Goal: Information Seeking & Learning: Learn about a topic

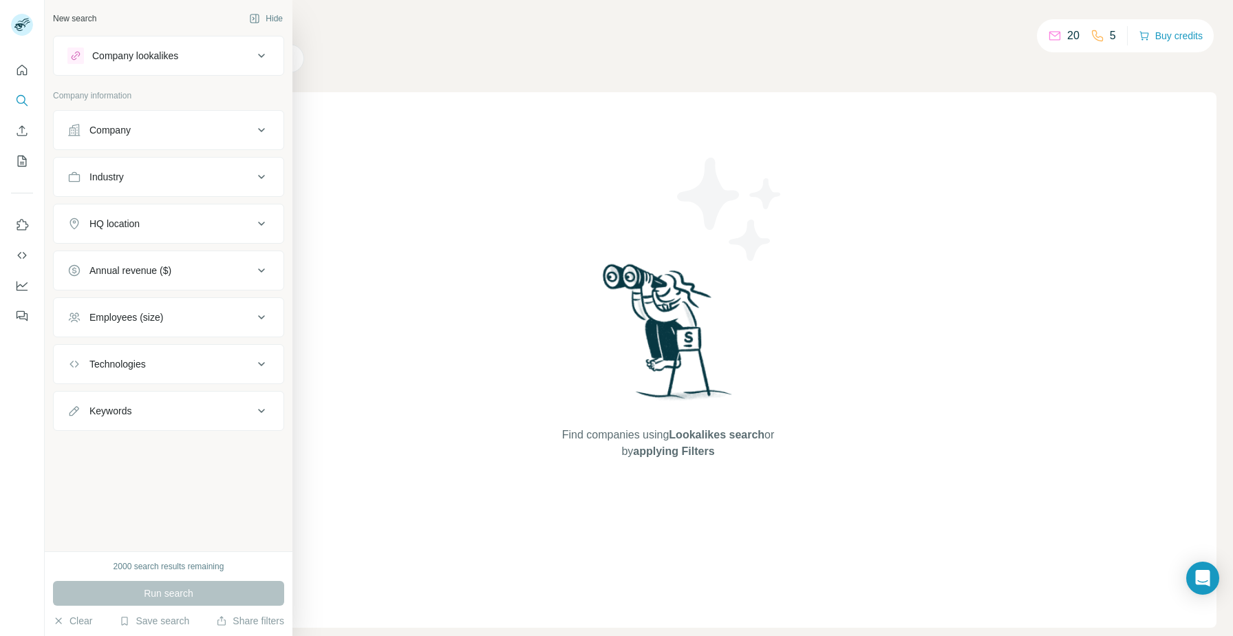
click at [212, 191] on button "Industry" at bounding box center [169, 176] width 230 height 33
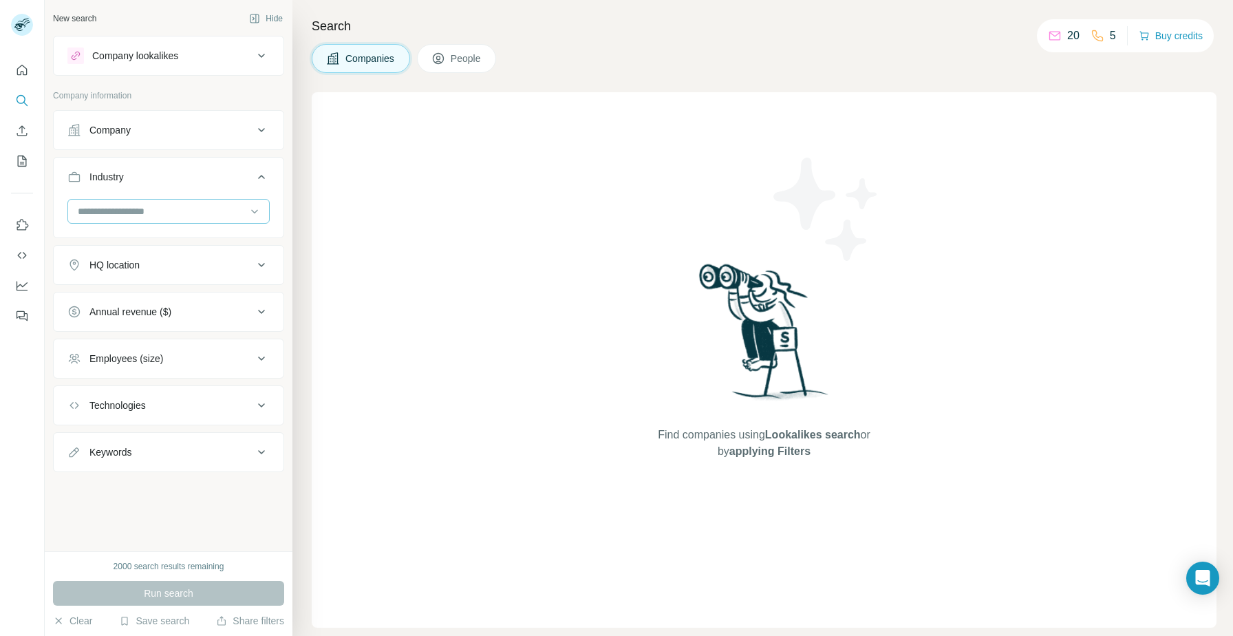
click at [189, 219] on div at bounding box center [161, 211] width 170 height 23
type input "*******"
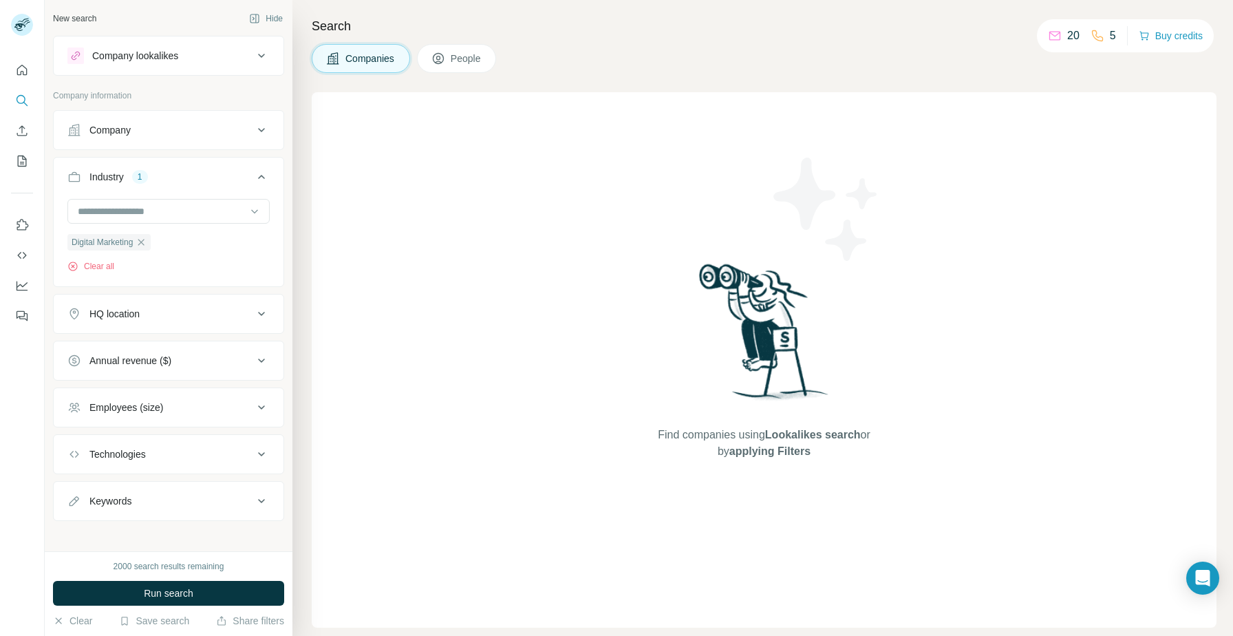
click at [191, 318] on div "HQ location" at bounding box center [160, 314] width 186 height 14
click at [172, 348] on input "text" at bounding box center [168, 348] width 202 height 25
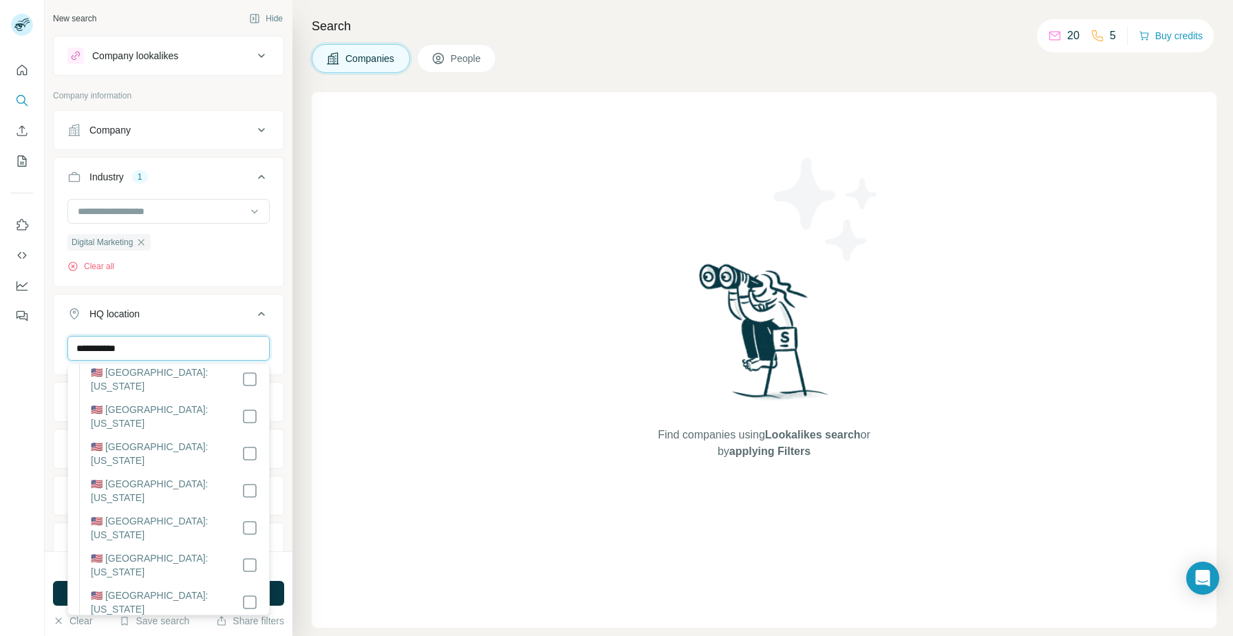
scroll to position [1015, 0]
type input "**********"
click at [243, 316] on div "HQ location 1" at bounding box center [160, 314] width 186 height 14
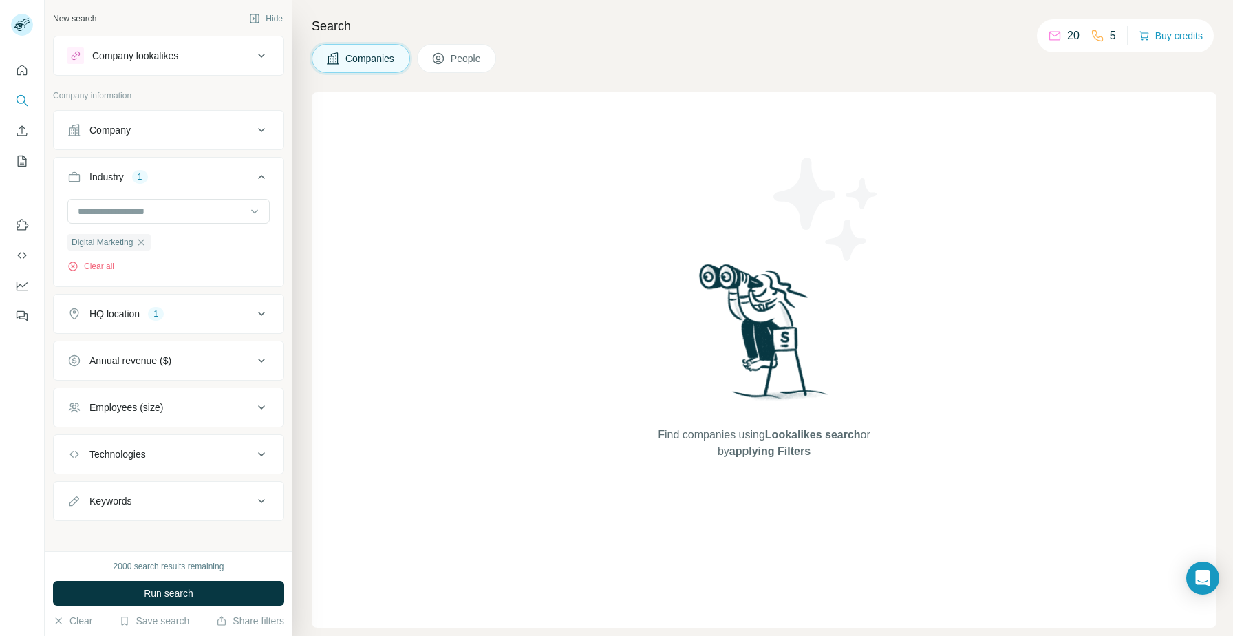
click at [215, 421] on button "Employees (size)" at bounding box center [169, 407] width 230 height 33
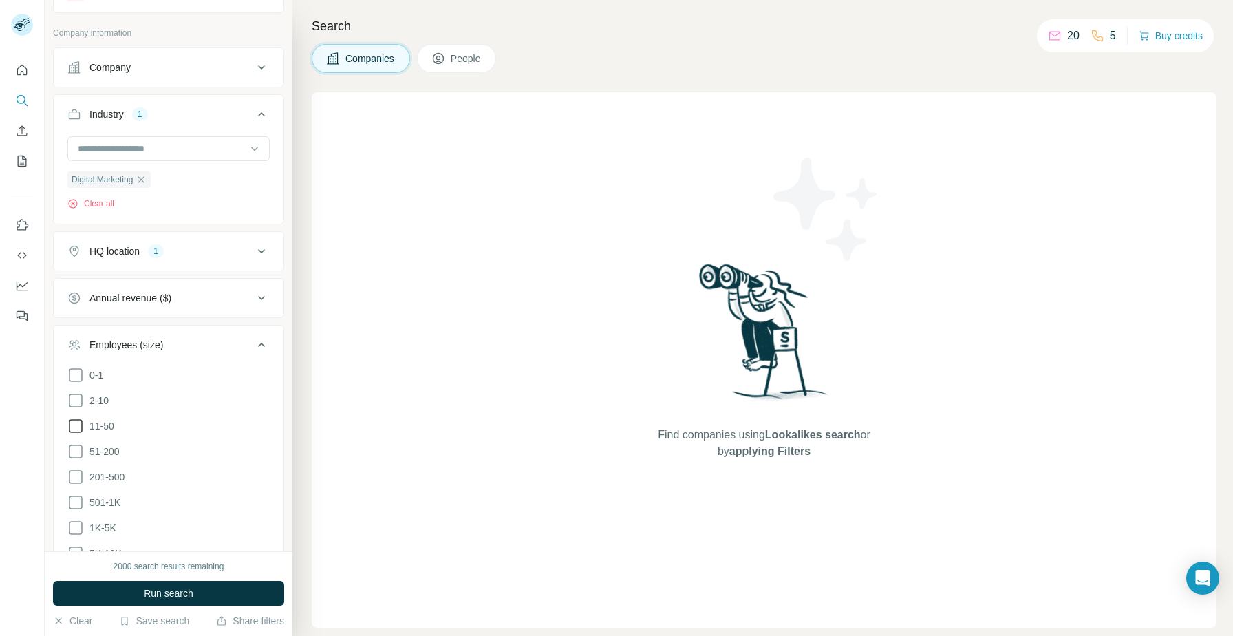
click at [68, 420] on icon at bounding box center [75, 426] width 17 height 17
click at [74, 450] on icon at bounding box center [75, 451] width 17 height 17
click at [73, 478] on icon at bounding box center [75, 477] width 17 height 17
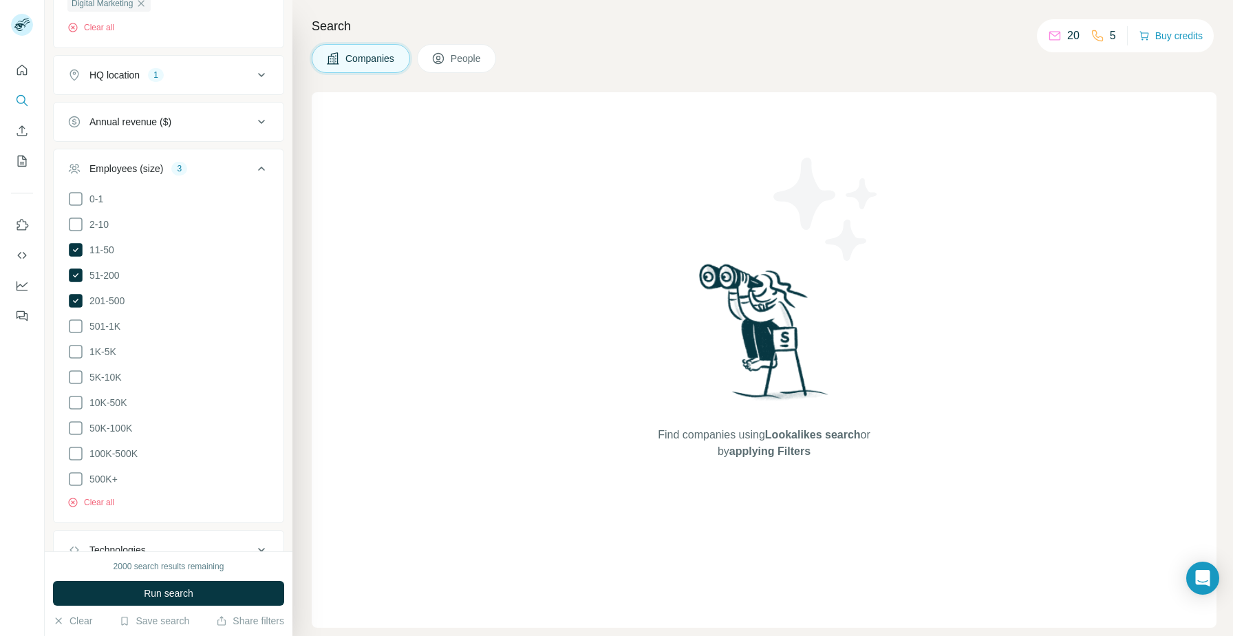
scroll to position [337, 0]
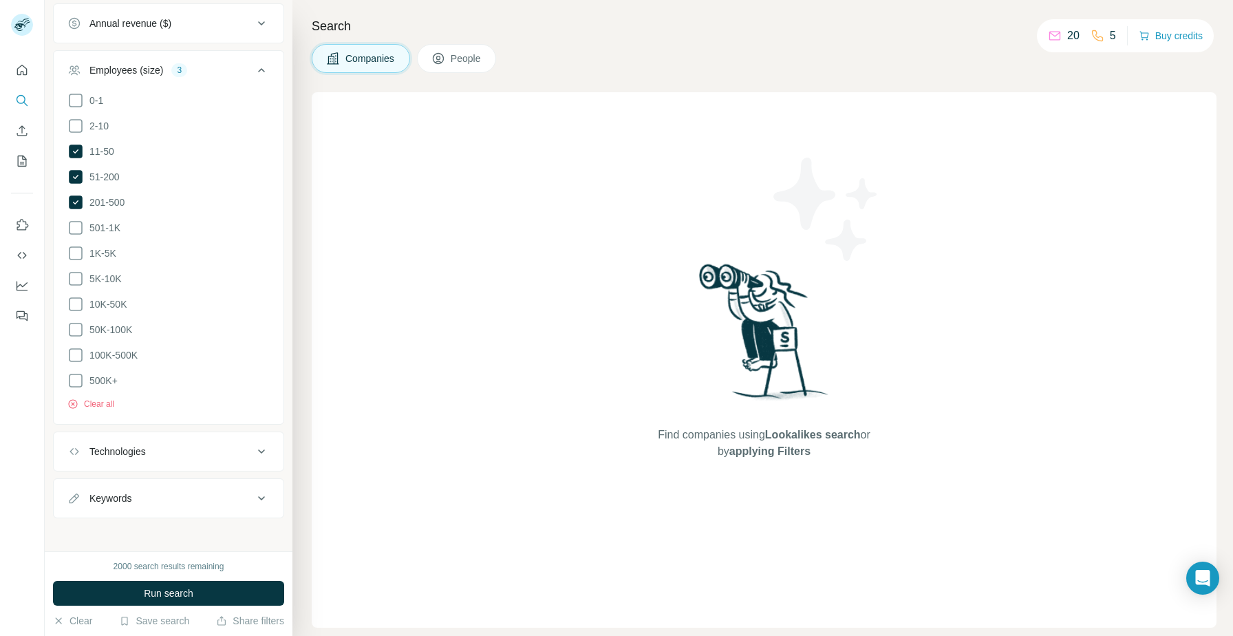
click at [191, 500] on div "Keywords" at bounding box center [160, 498] width 186 height 14
click at [151, 536] on input "text" at bounding box center [154, 532] width 175 height 25
type input "***"
click at [179, 580] on div "2000 search results remaining Run search Clear Save search Share filters" at bounding box center [169, 593] width 248 height 85
click at [176, 587] on span "Run search" at bounding box center [169, 593] width 50 height 14
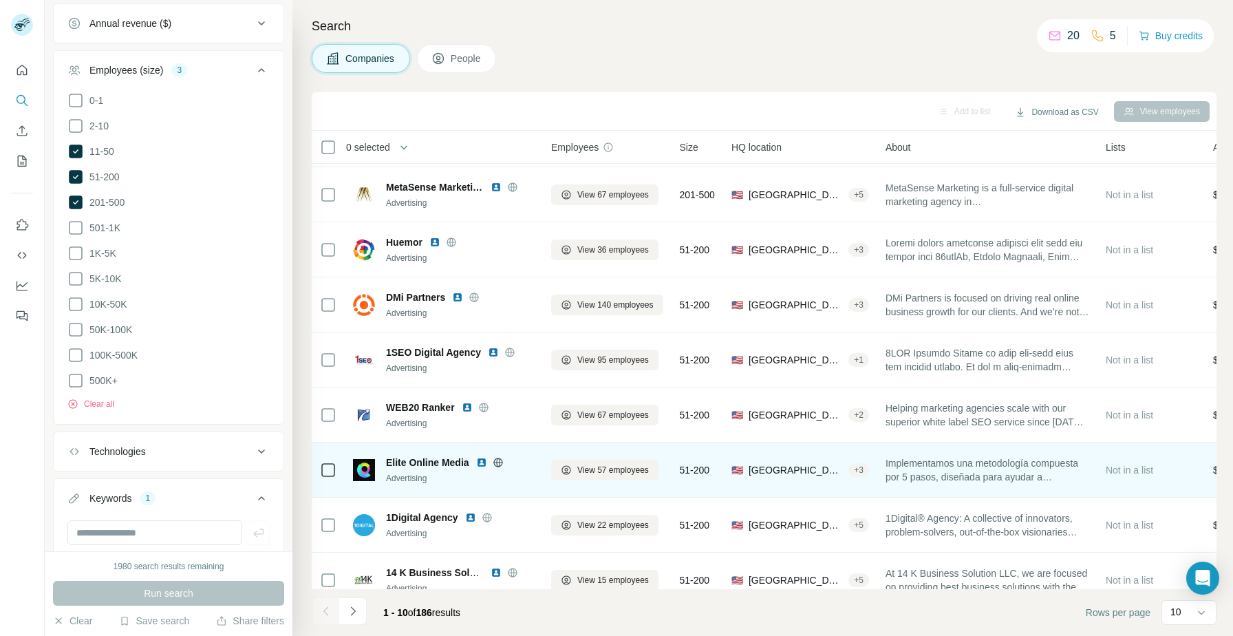
scroll to position [125, 0]
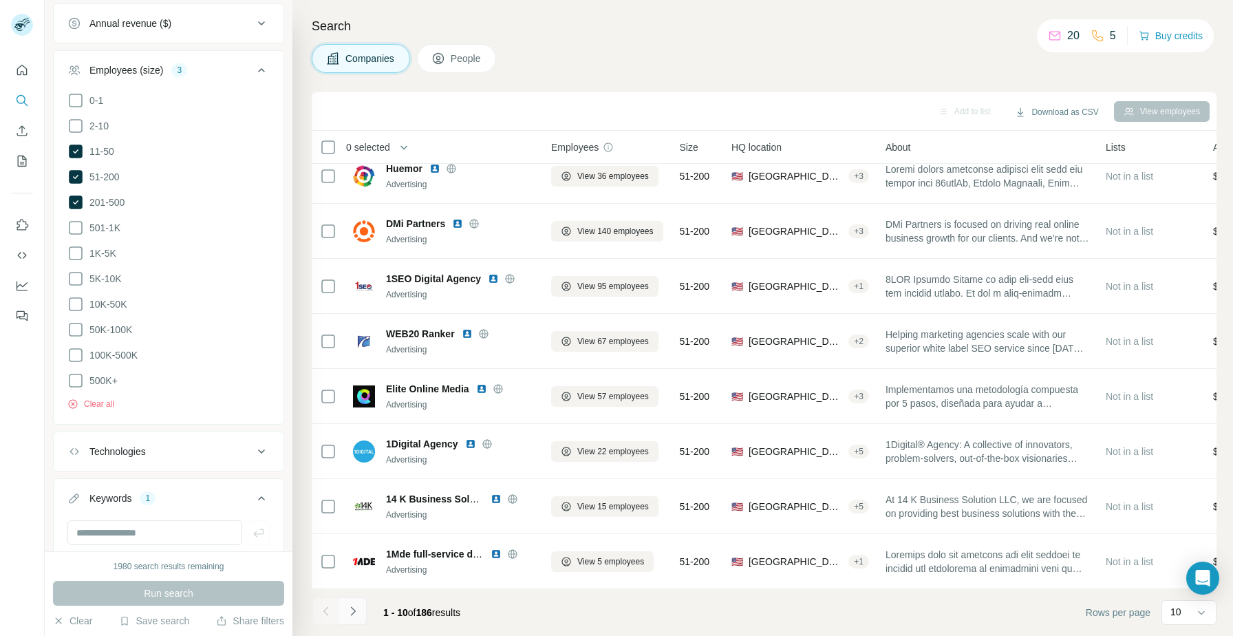
click at [360, 615] on button "Navigate to next page" at bounding box center [353, 611] width 28 height 28
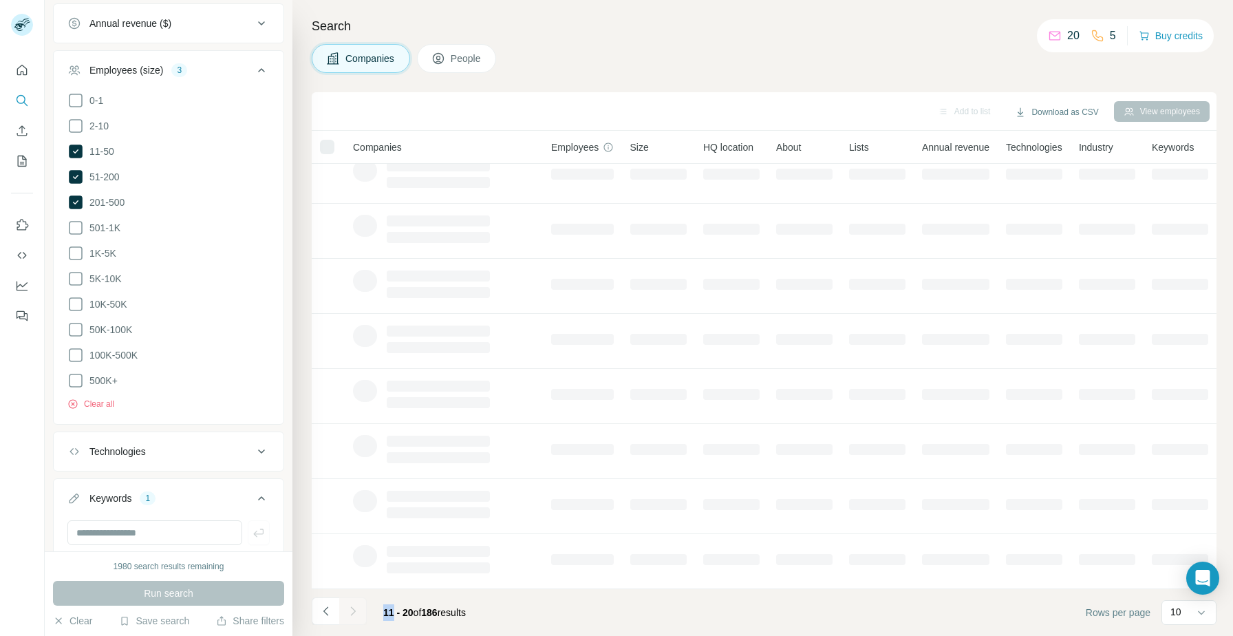
click at [360, 615] on div at bounding box center [353, 611] width 28 height 28
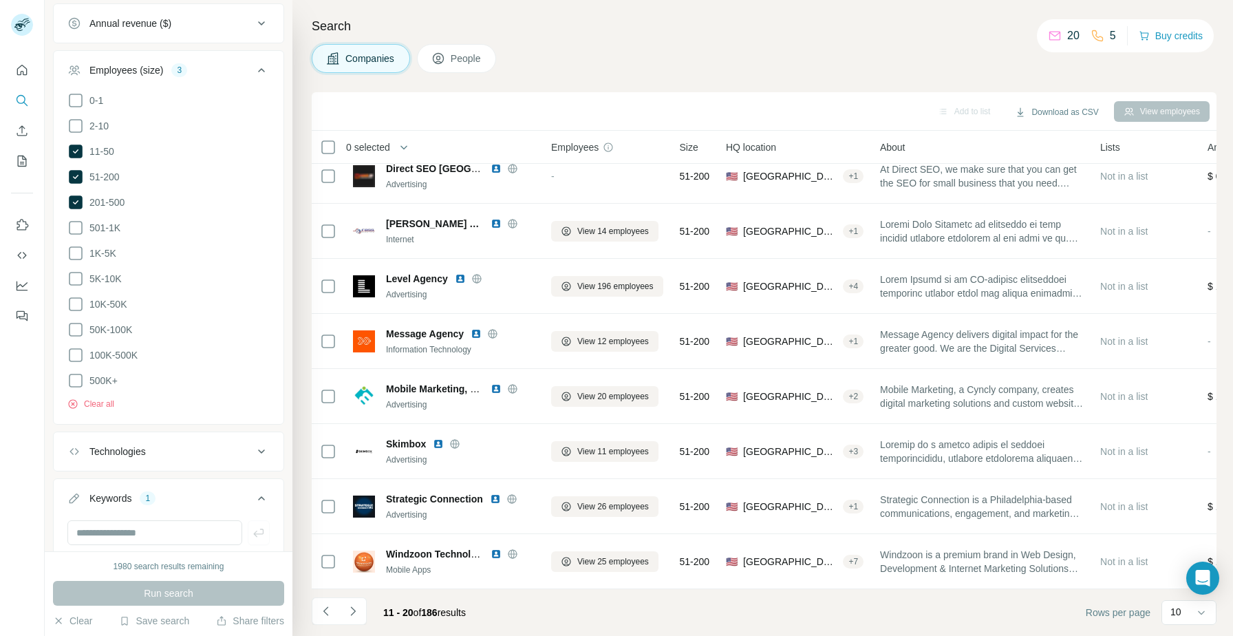
click at [389, 611] on span "11 - 20" at bounding box center [398, 612] width 30 height 11
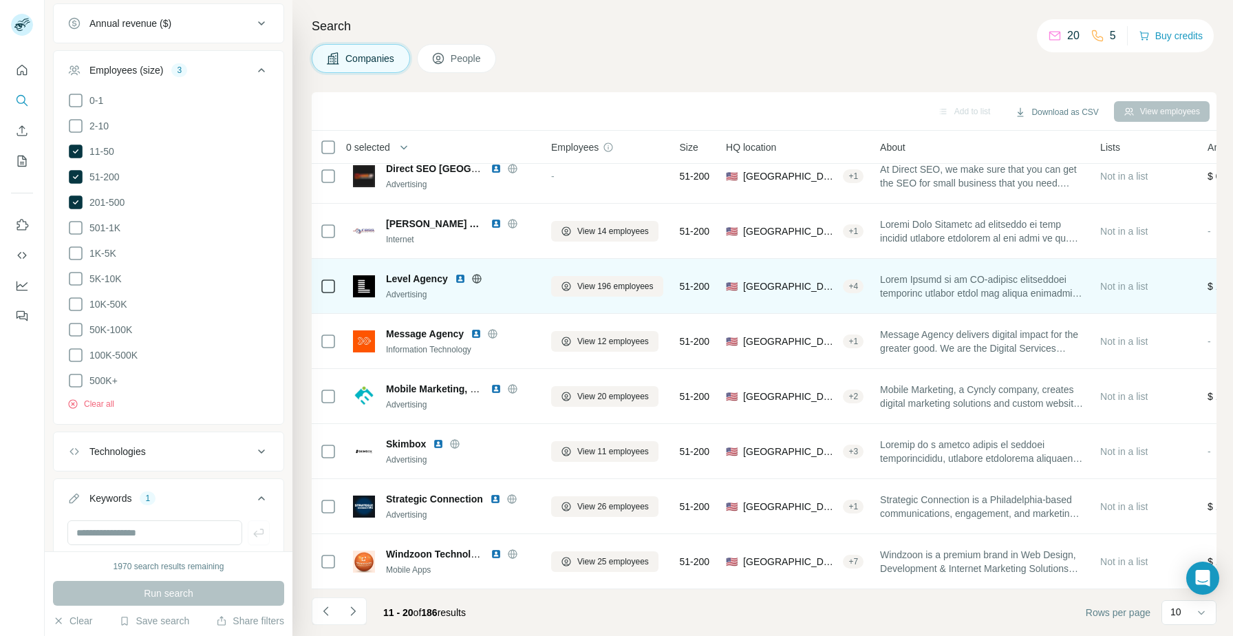
click at [458, 279] on img at bounding box center [460, 278] width 11 height 11
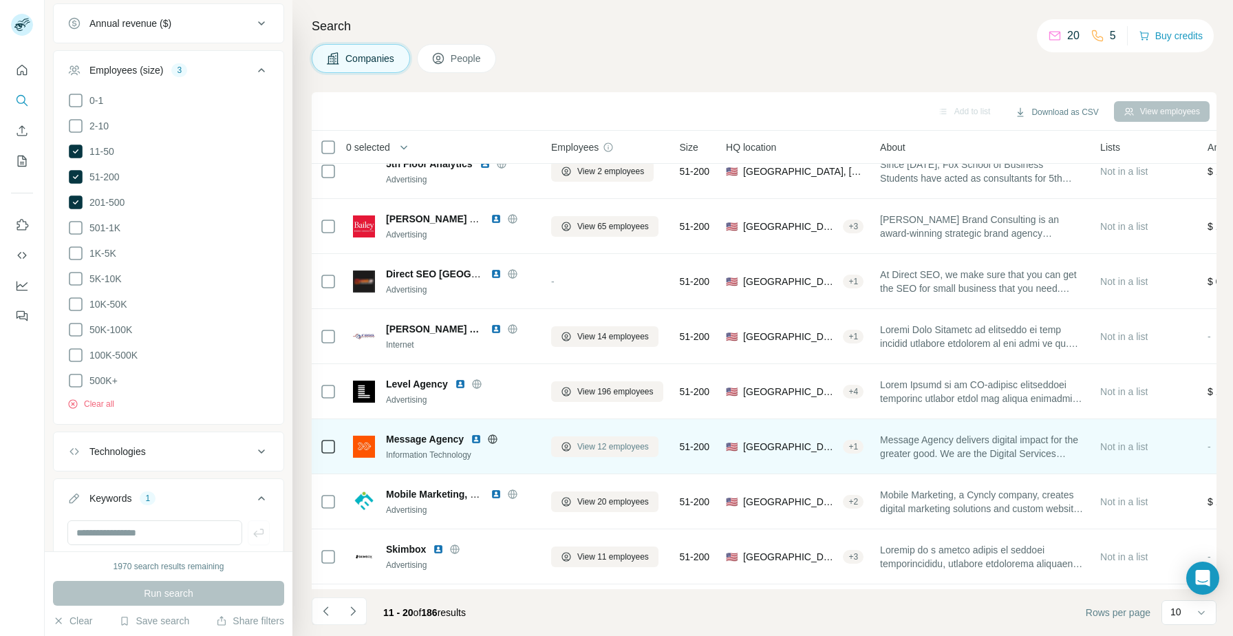
scroll to position [0, 0]
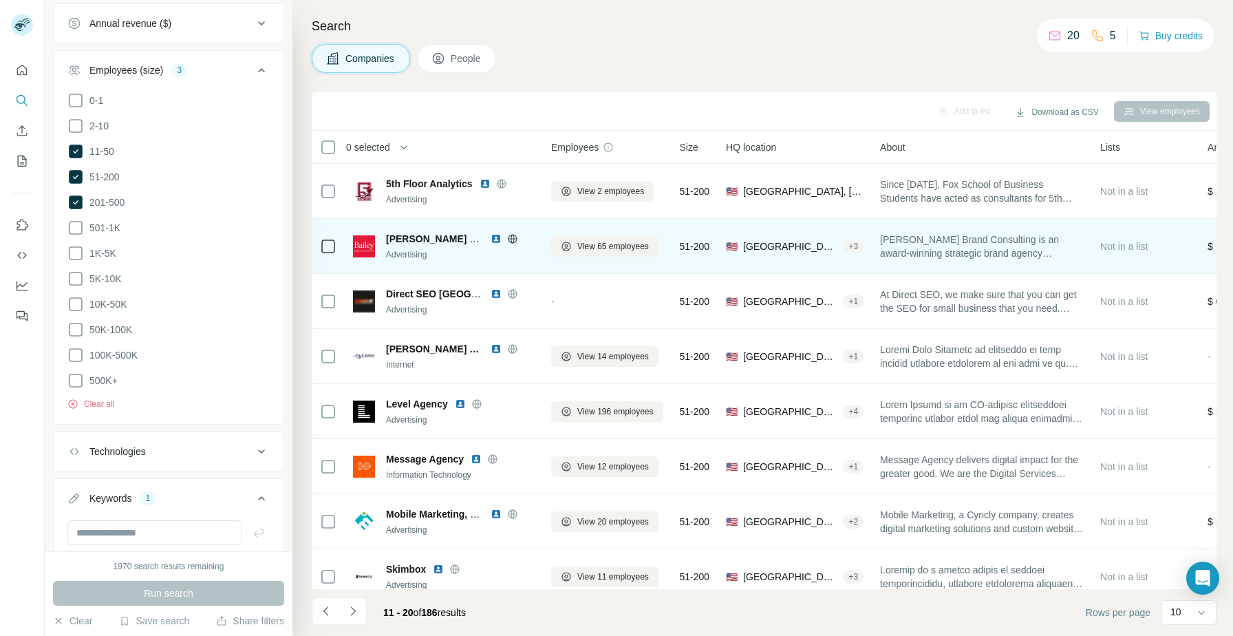
click at [496, 237] on img at bounding box center [496, 238] width 11 height 11
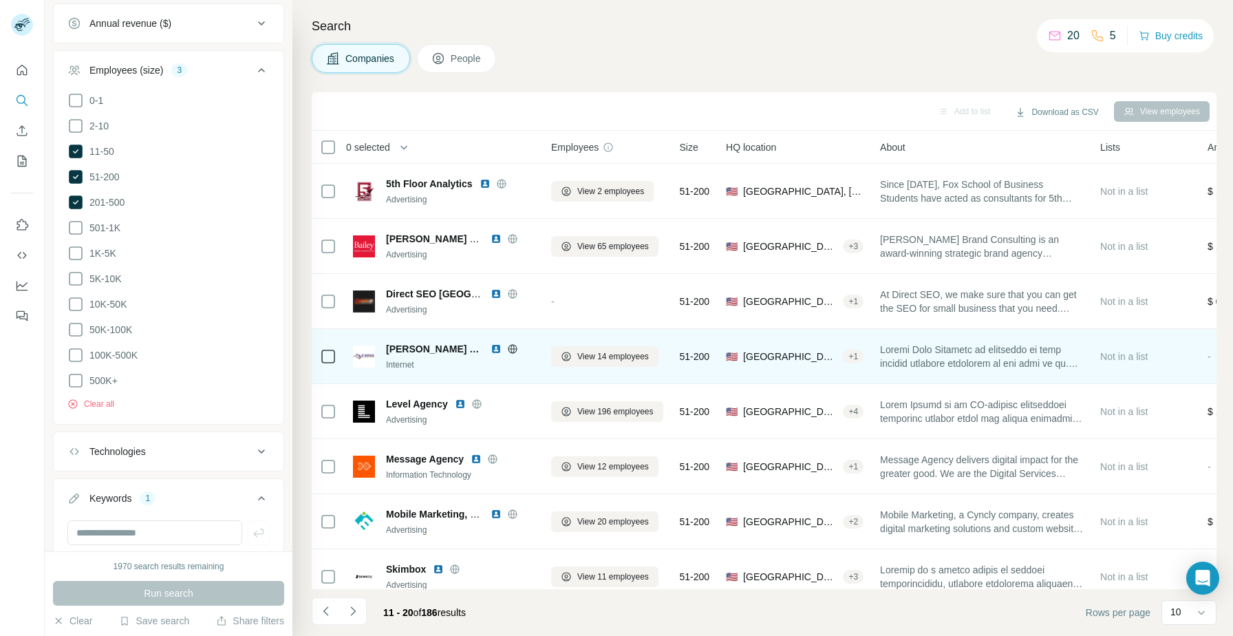
scroll to position [125, 0]
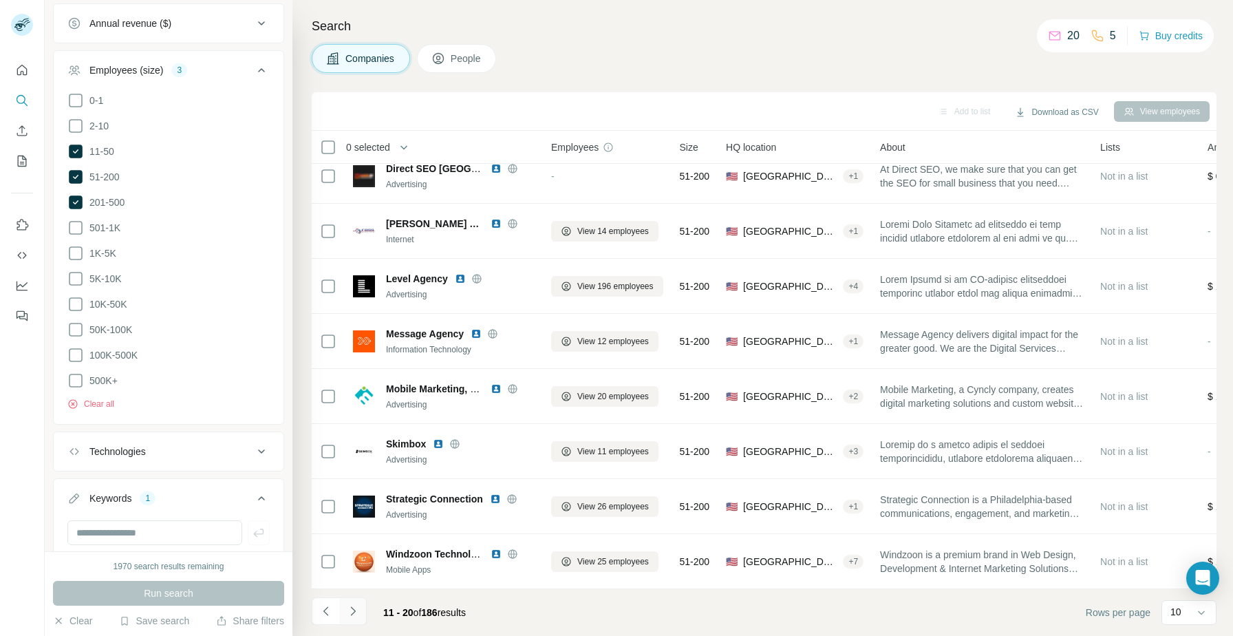
click at [345, 604] on button "Navigate to next page" at bounding box center [353, 611] width 28 height 28
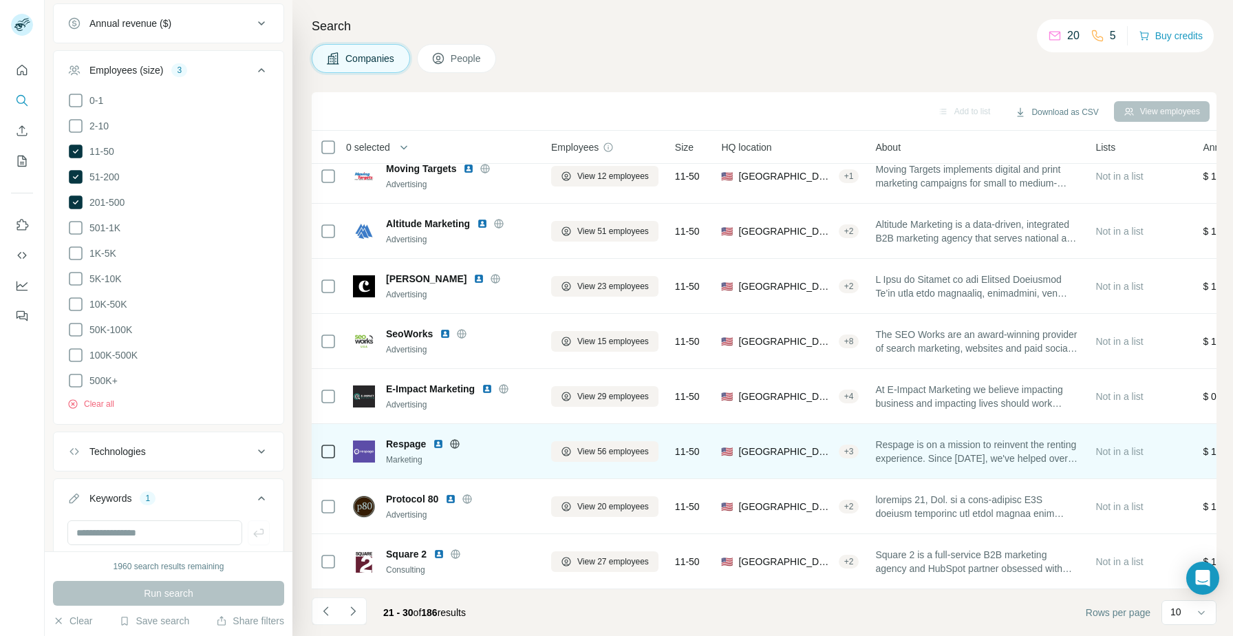
click at [438, 443] on img at bounding box center [438, 443] width 11 height 11
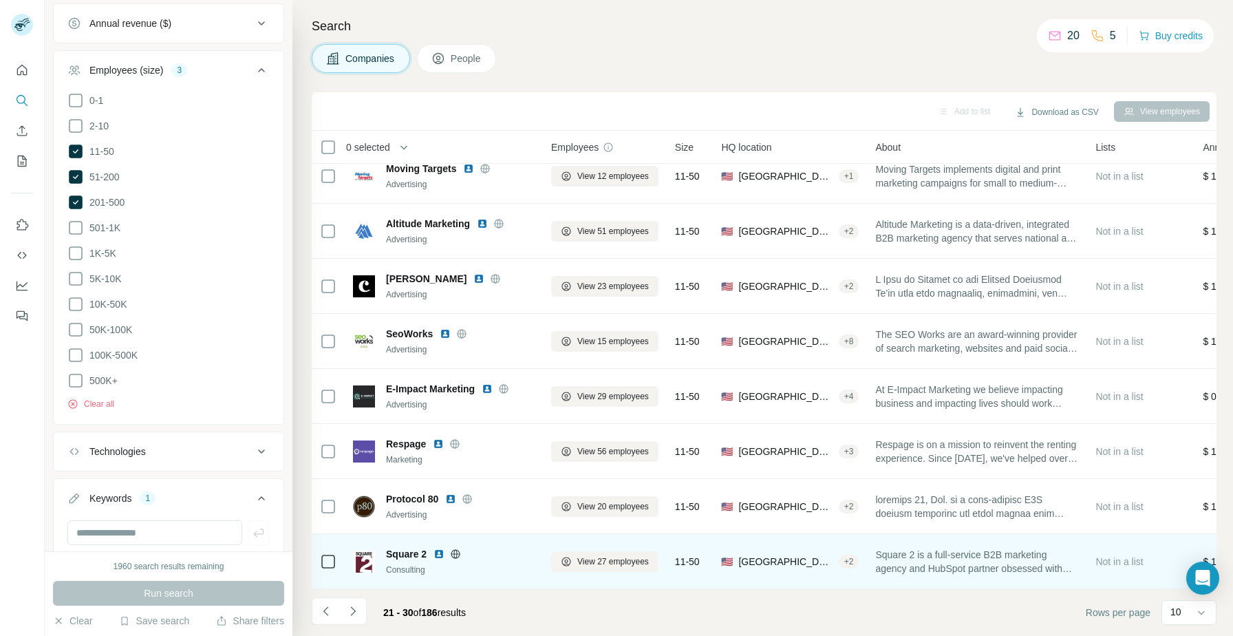
click at [440, 551] on img at bounding box center [439, 554] width 11 height 11
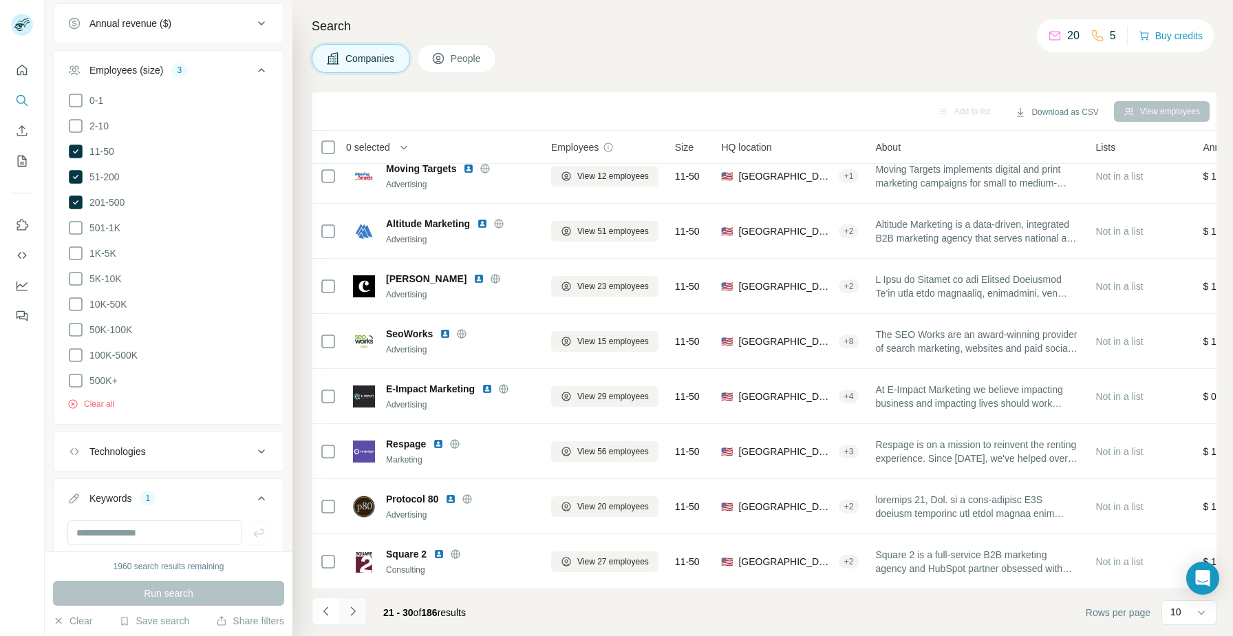
click at [352, 610] on icon "Navigate to next page" at bounding box center [353, 611] width 14 height 14
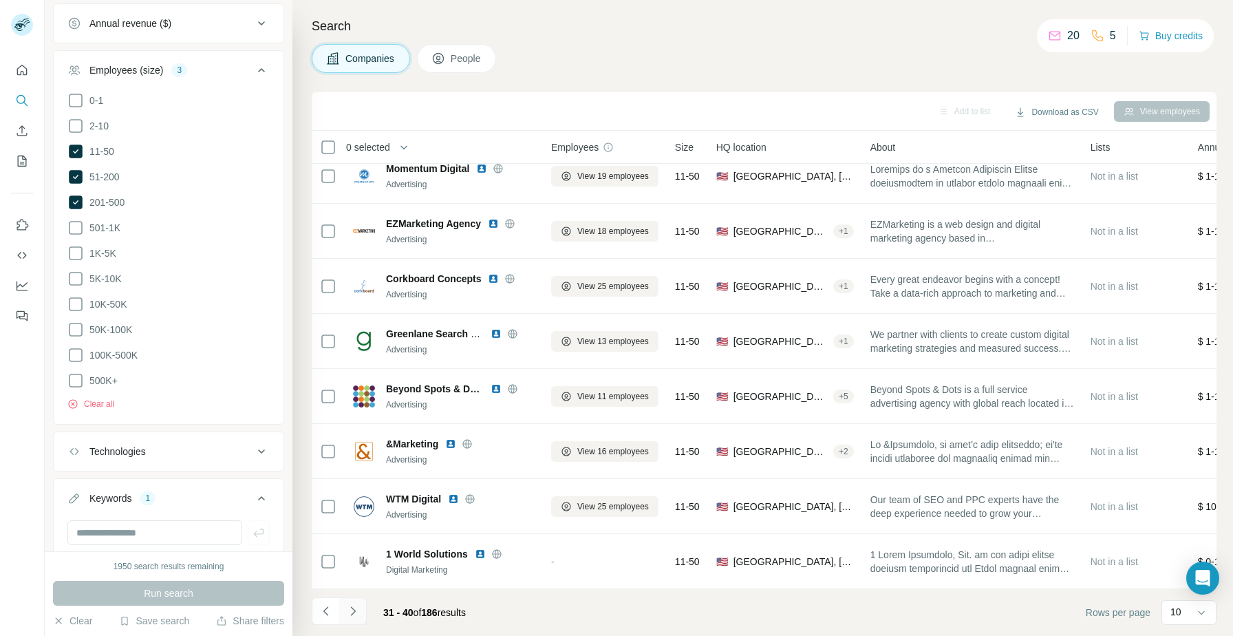
click at [349, 602] on button "Navigate to next page" at bounding box center [353, 611] width 28 height 28
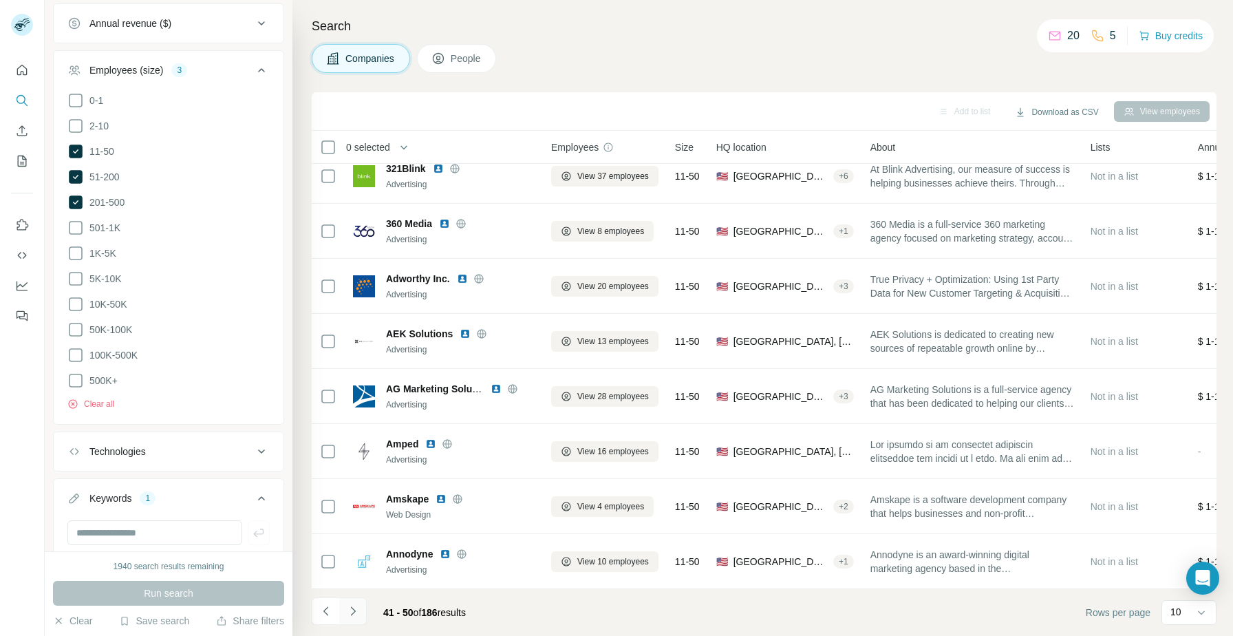
click at [343, 620] on button "Navigate to next page" at bounding box center [353, 611] width 28 height 28
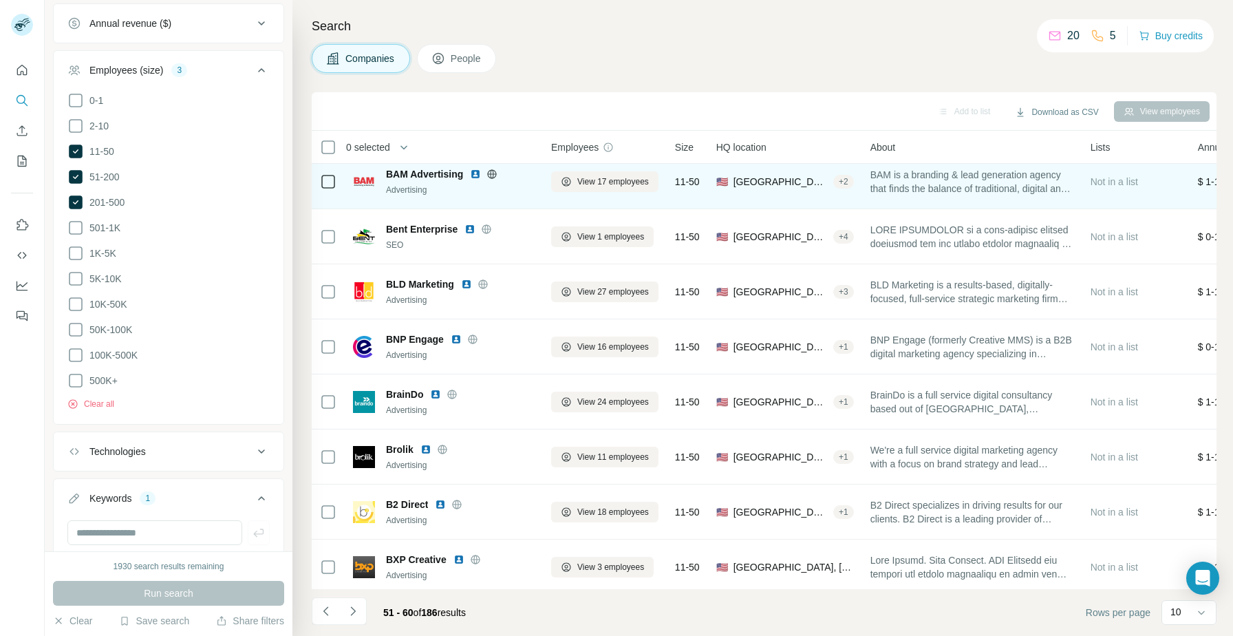
scroll to position [123, 0]
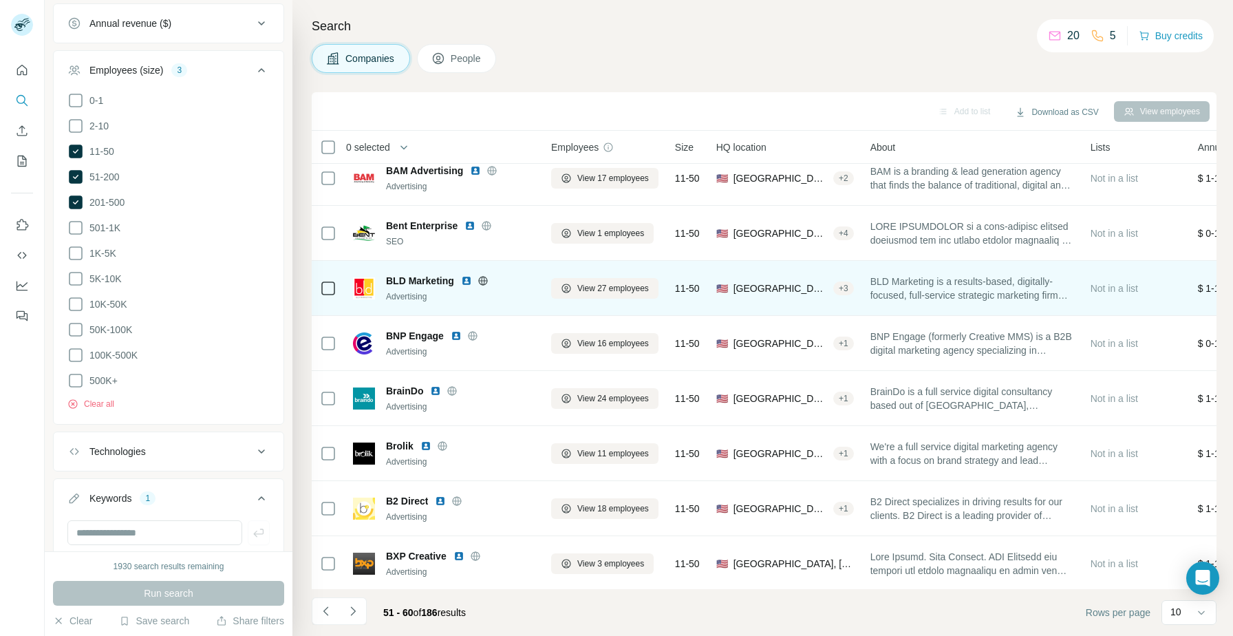
click at [469, 284] on img at bounding box center [466, 280] width 11 height 11
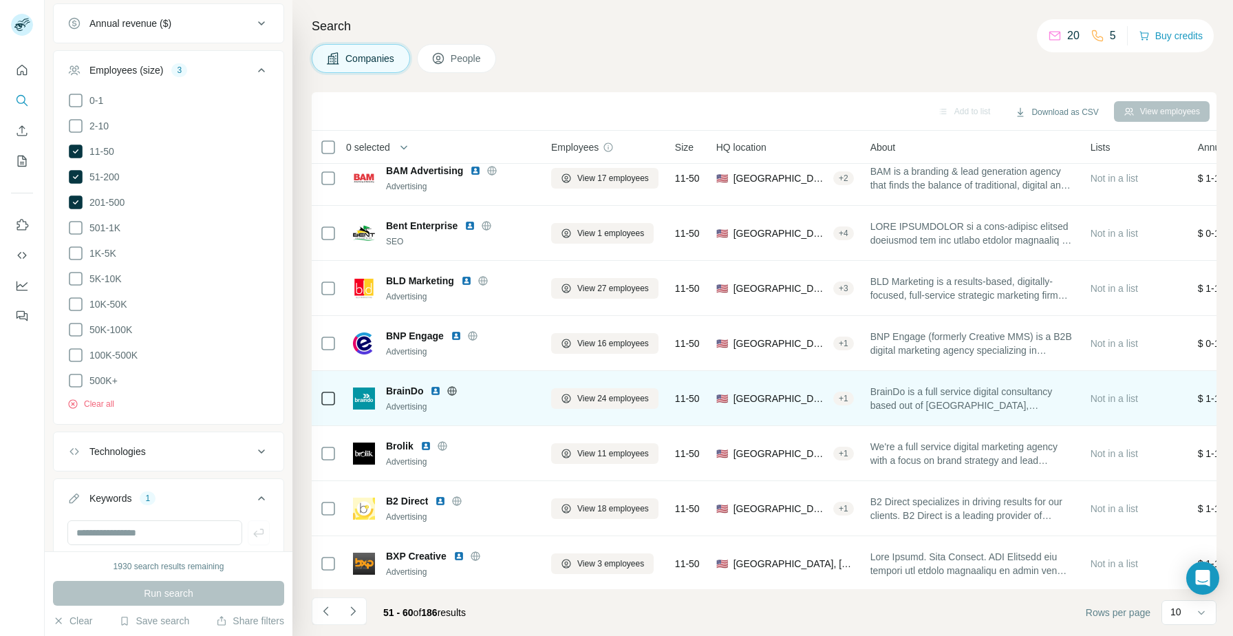
scroll to position [125, 0]
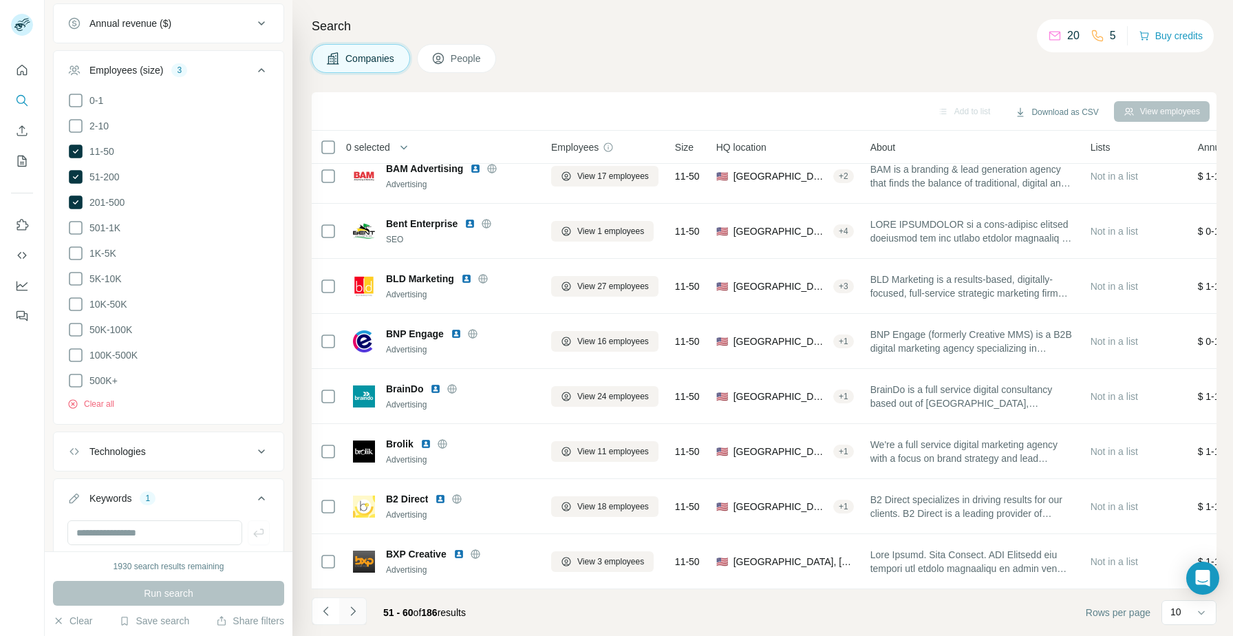
click at [344, 617] on button "Navigate to next page" at bounding box center [353, 611] width 28 height 28
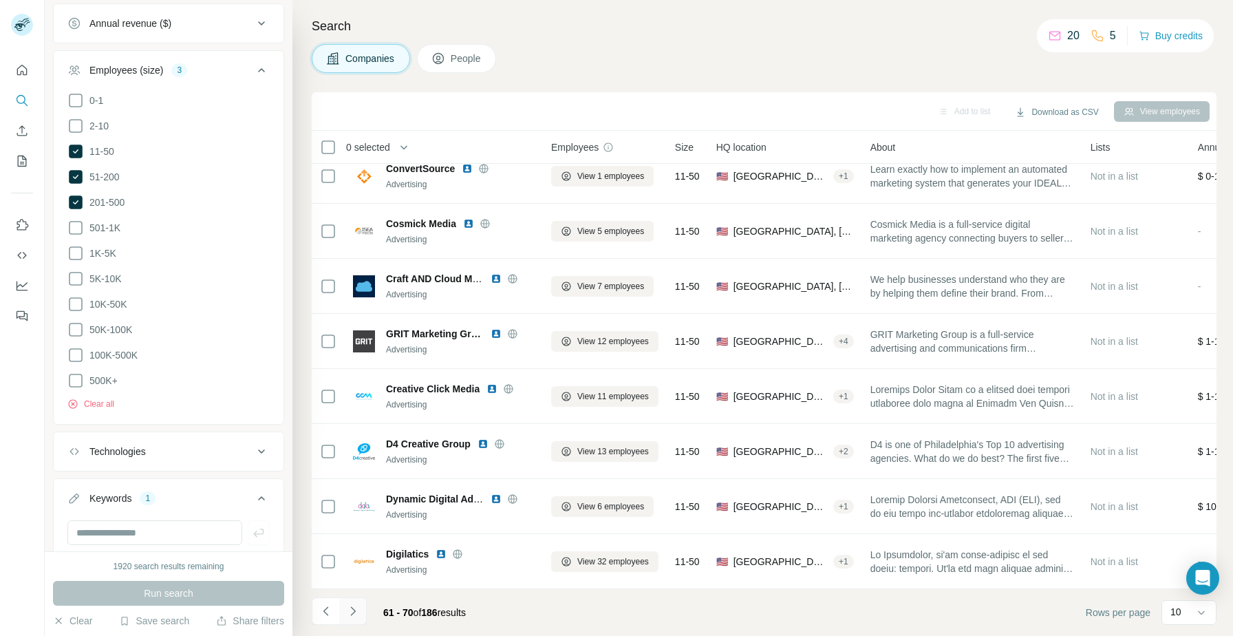
click at [357, 606] on icon "Navigate to next page" at bounding box center [353, 611] width 14 height 14
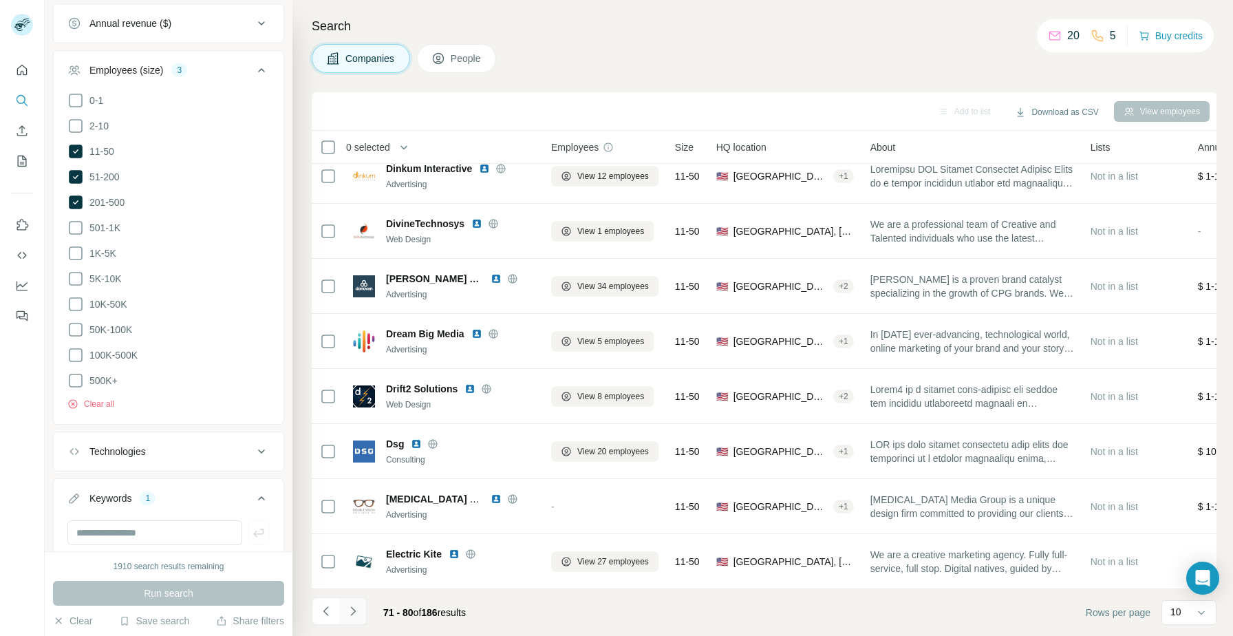
click at [364, 615] on button "Navigate to next page" at bounding box center [353, 611] width 28 height 28
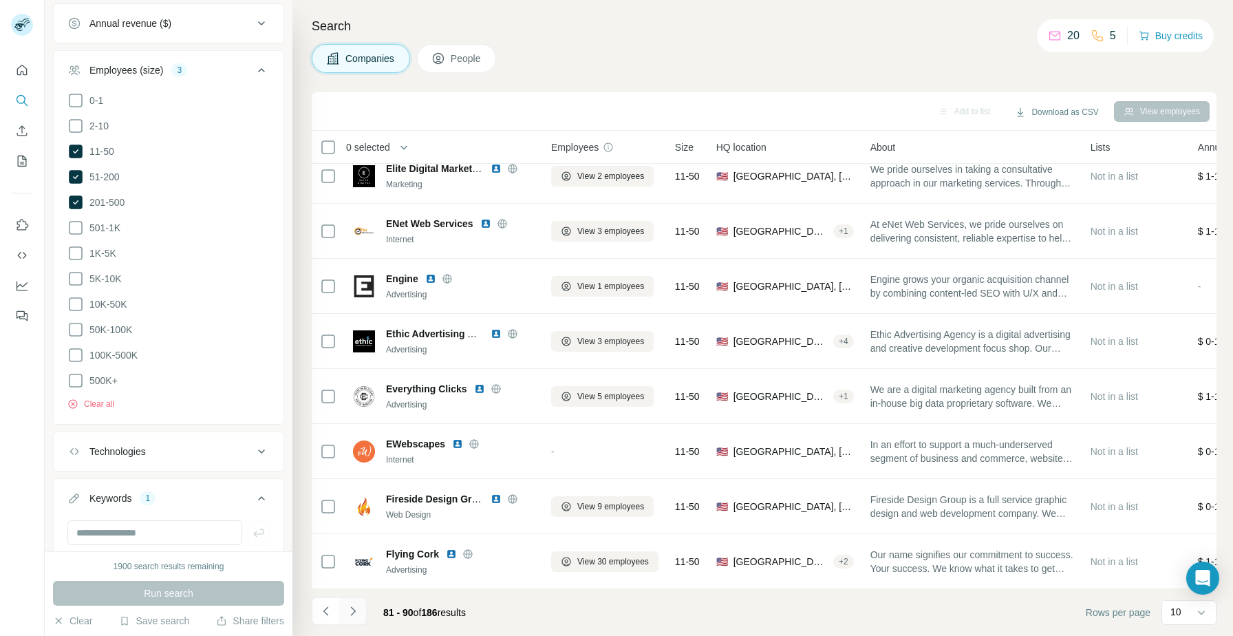
click at [361, 612] on button "Navigate to next page" at bounding box center [353, 611] width 28 height 28
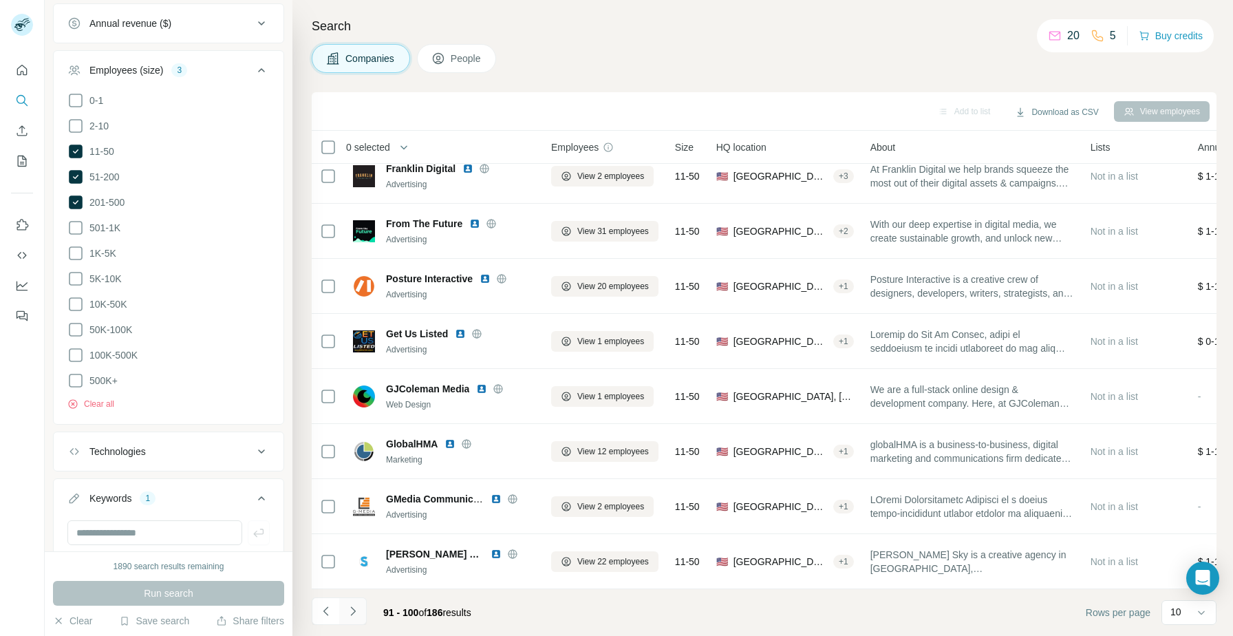
click at [364, 607] on button "Navigate to next page" at bounding box center [353, 611] width 28 height 28
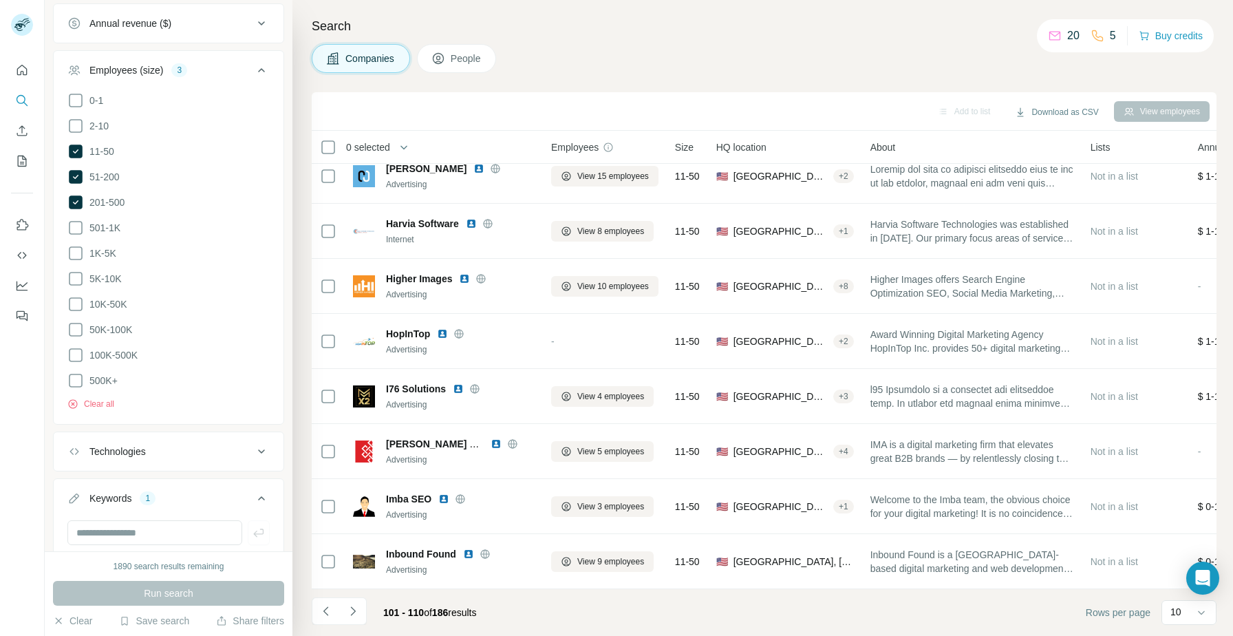
scroll to position [0, 0]
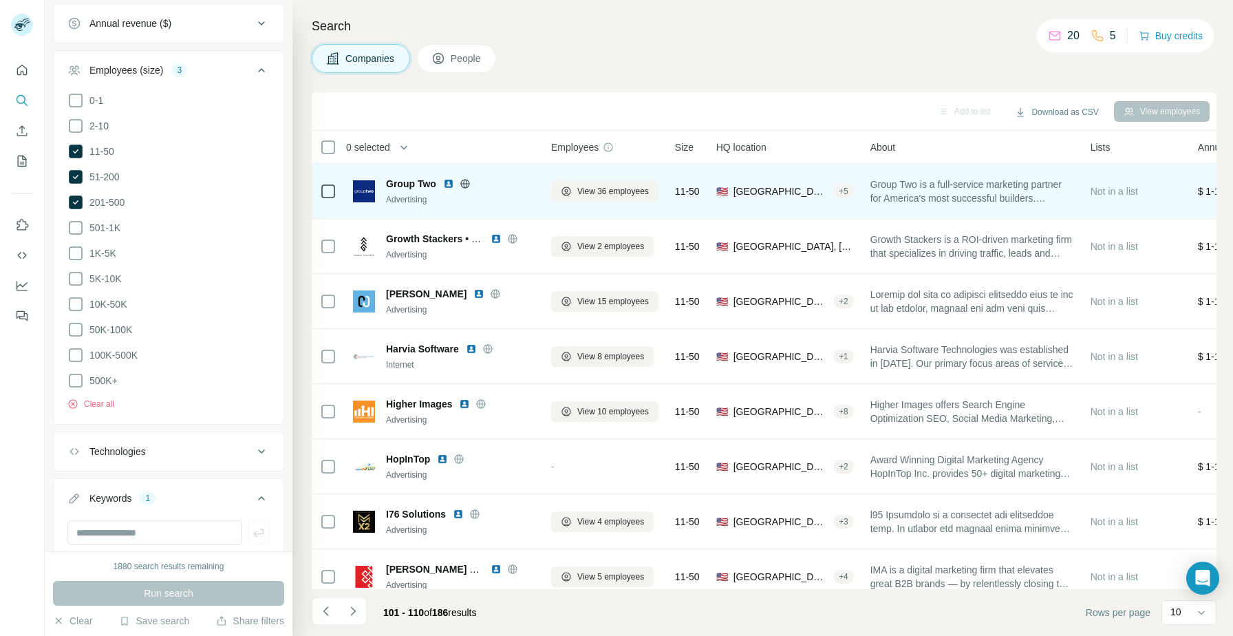
click at [447, 182] on img at bounding box center [448, 183] width 11 height 11
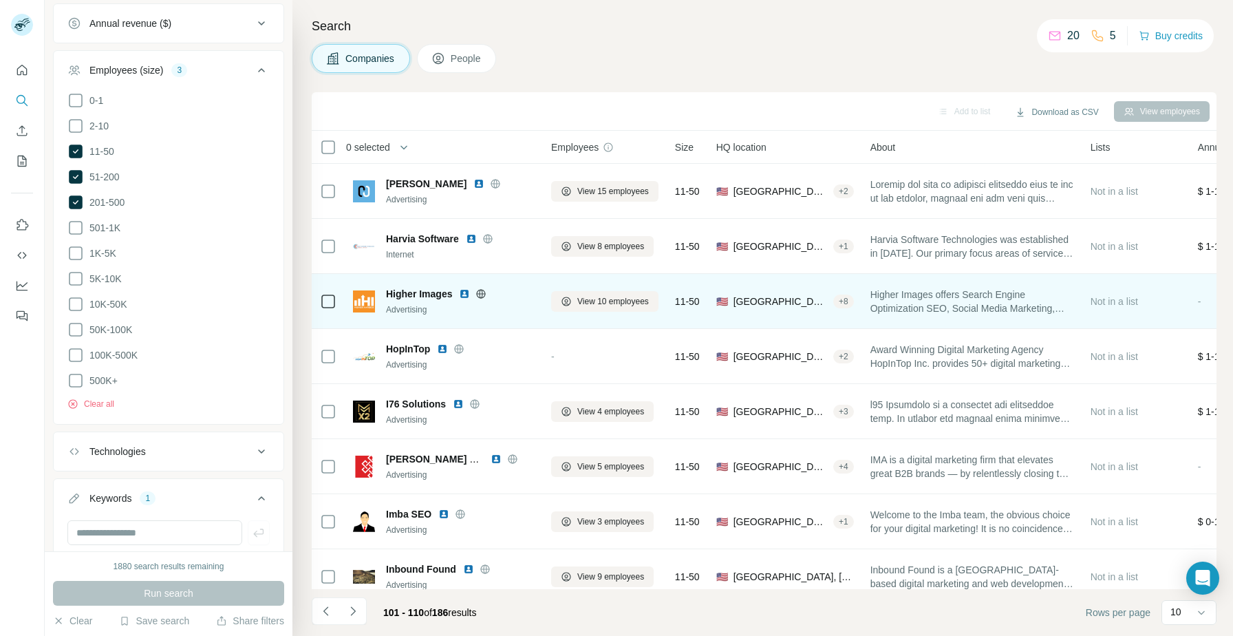
scroll to position [125, 0]
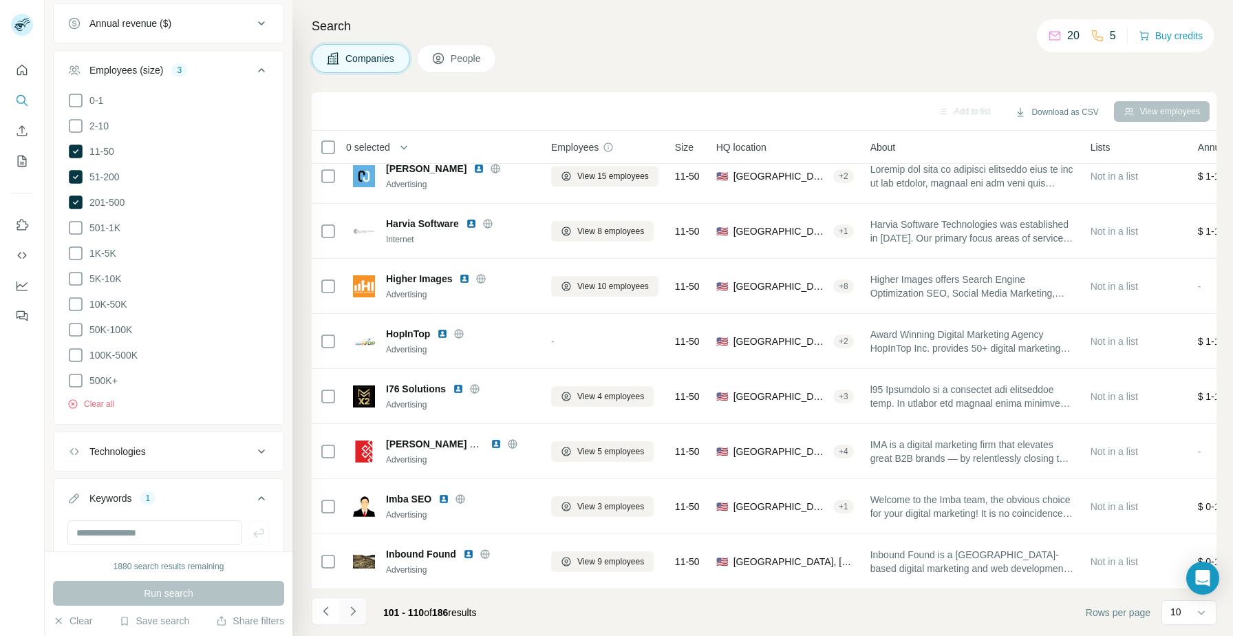
click at [354, 615] on icon "Navigate to next page" at bounding box center [353, 611] width 14 height 14
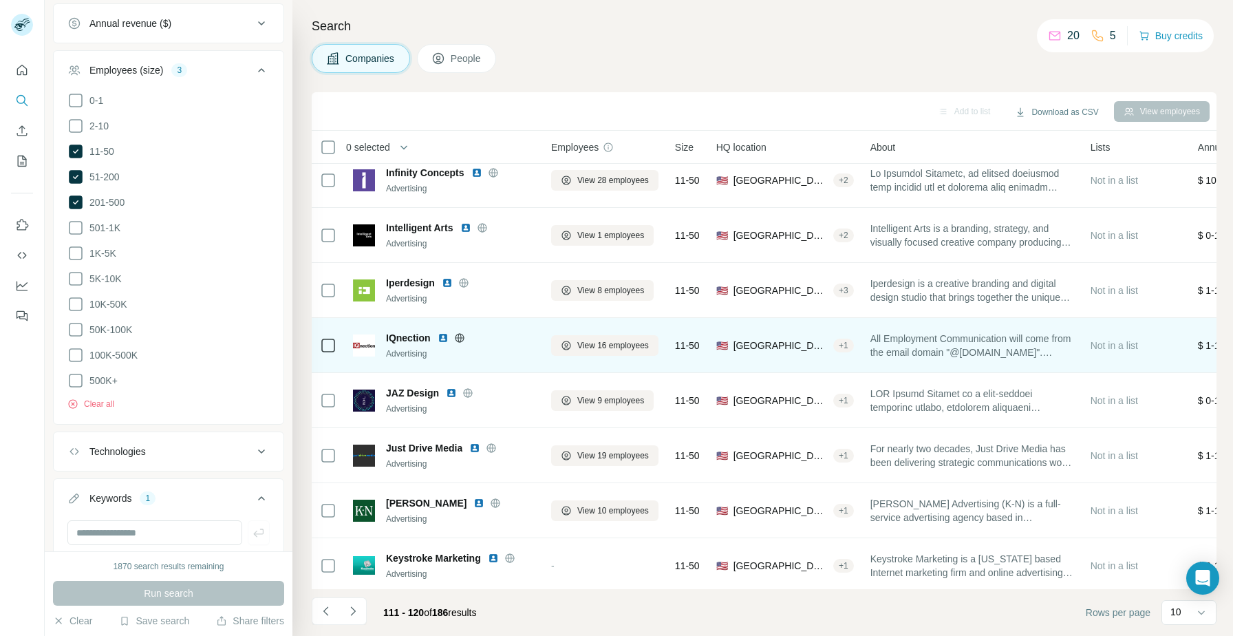
scroll to position [0, 0]
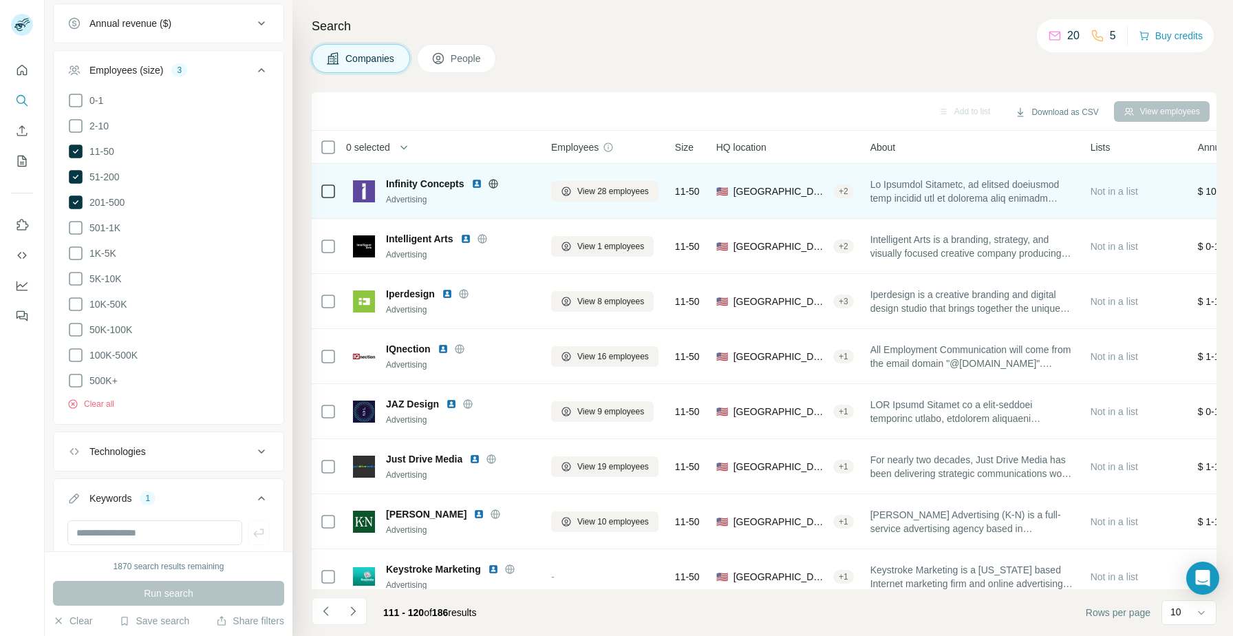
click at [476, 187] on img at bounding box center [477, 183] width 11 height 11
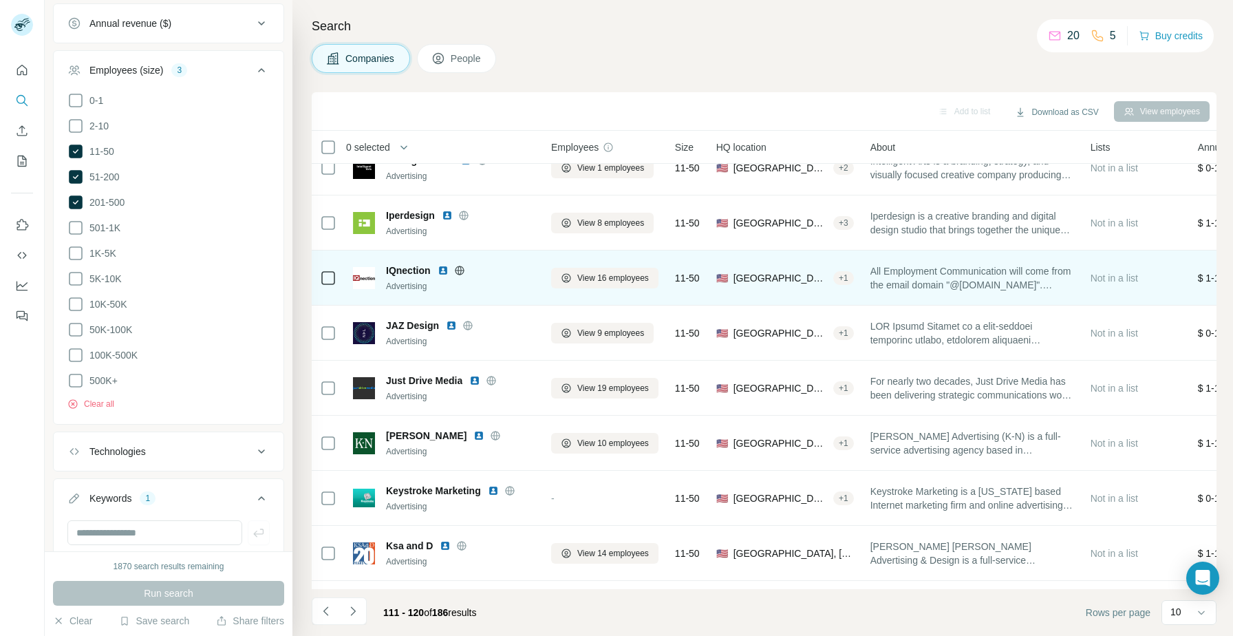
scroll to position [125, 0]
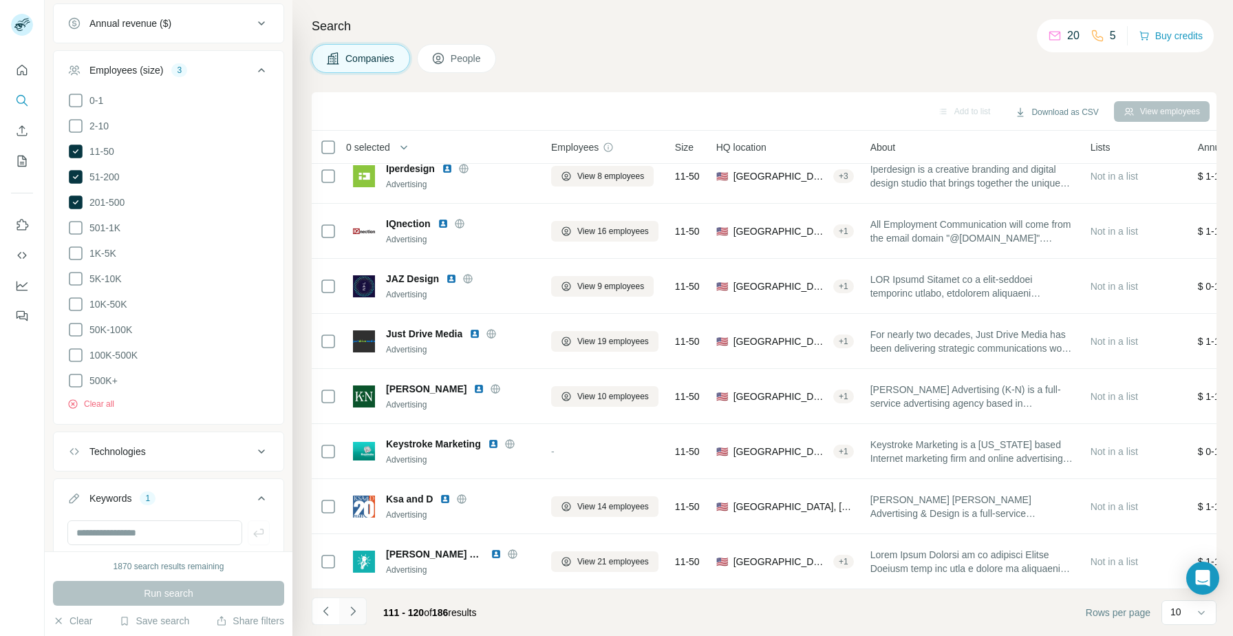
click at [363, 602] on button "Navigate to next page" at bounding box center [353, 611] width 28 height 28
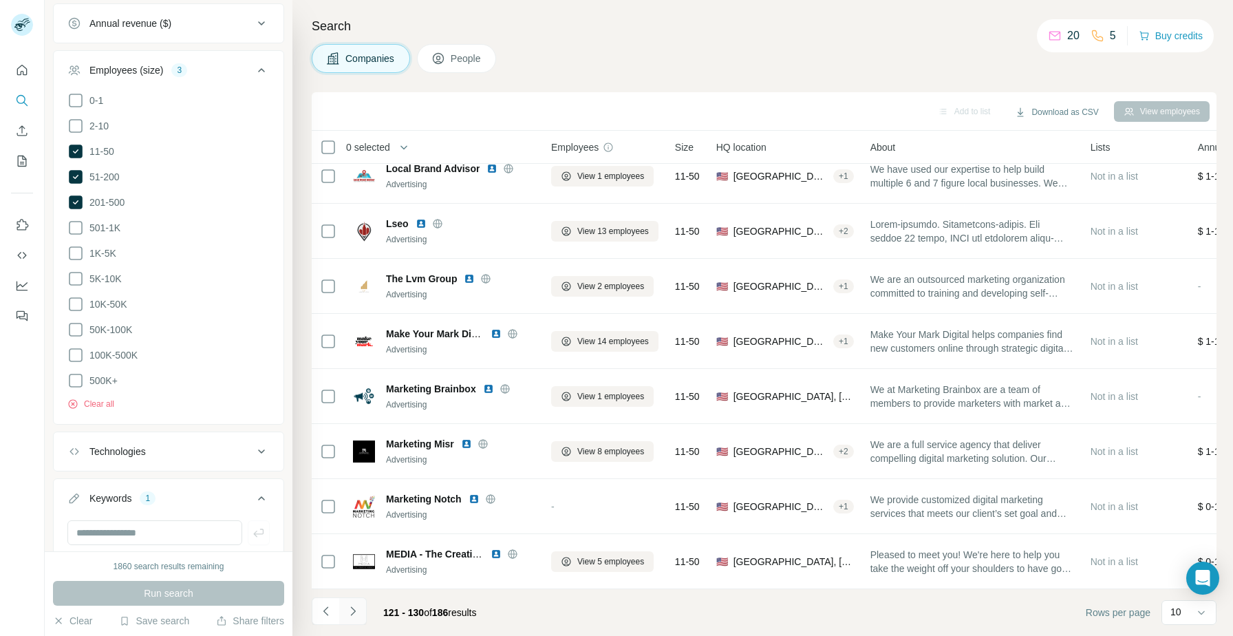
click at [354, 612] on icon "Navigate to next page" at bounding box center [353, 611] width 14 height 14
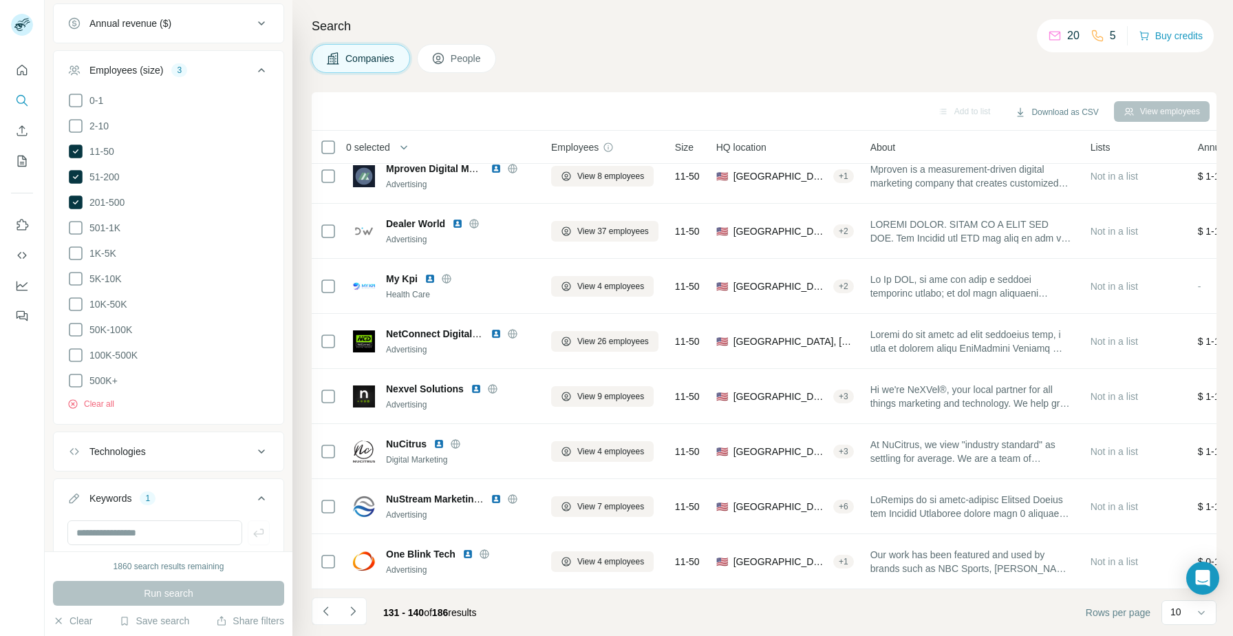
scroll to position [0, 0]
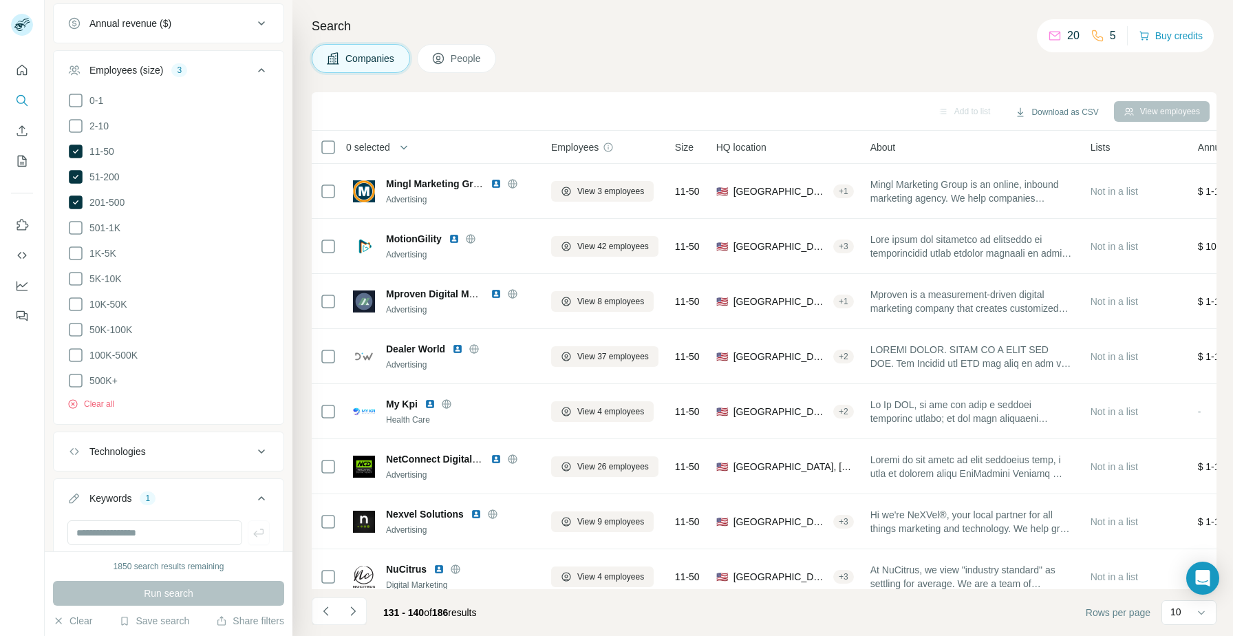
click at [864, 40] on div "Search Companies People Add to list Download as CSV View employees 0 selected C…" at bounding box center [763, 318] width 941 height 636
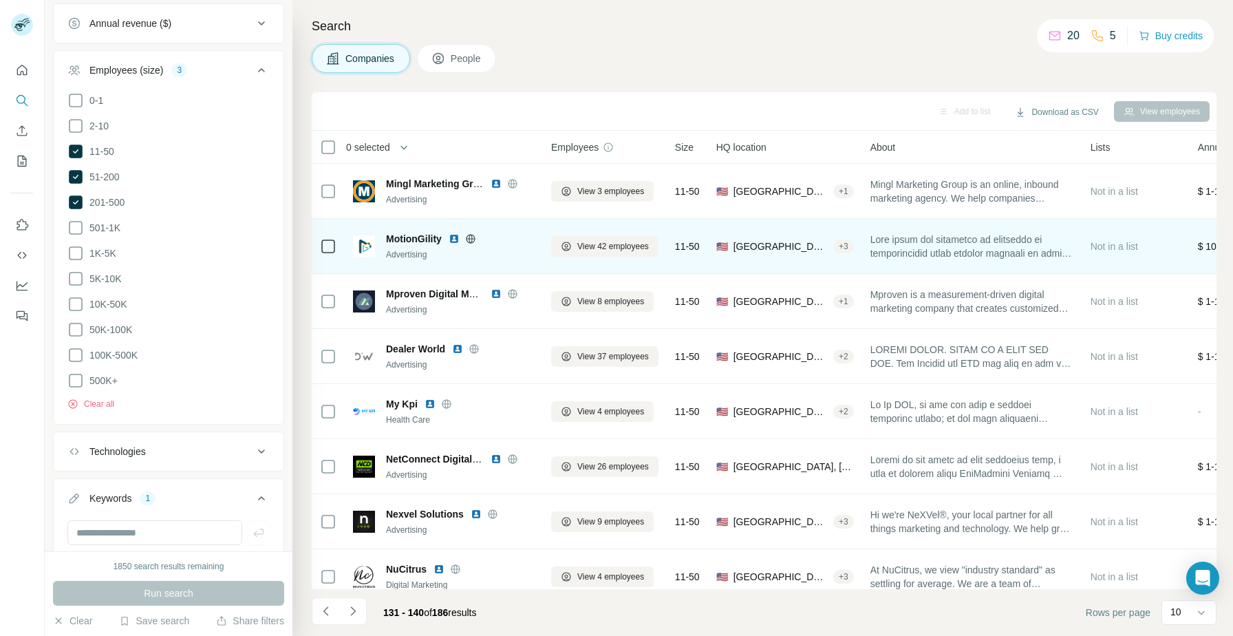
click at [457, 240] on img at bounding box center [454, 238] width 11 height 11
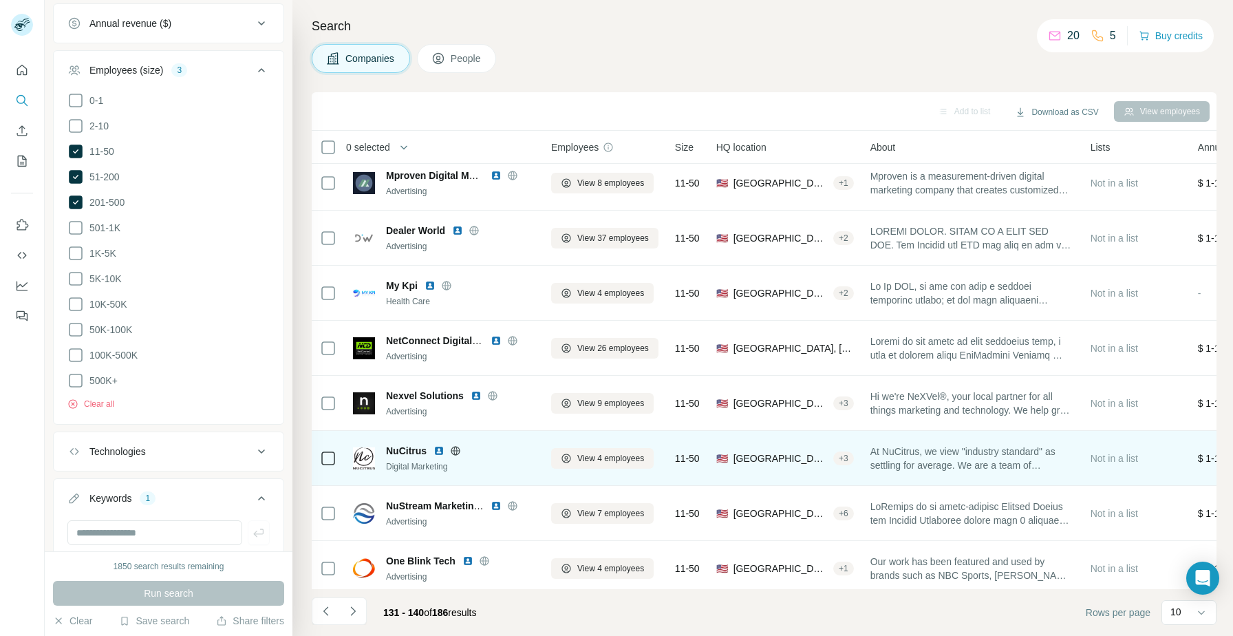
scroll to position [123, 0]
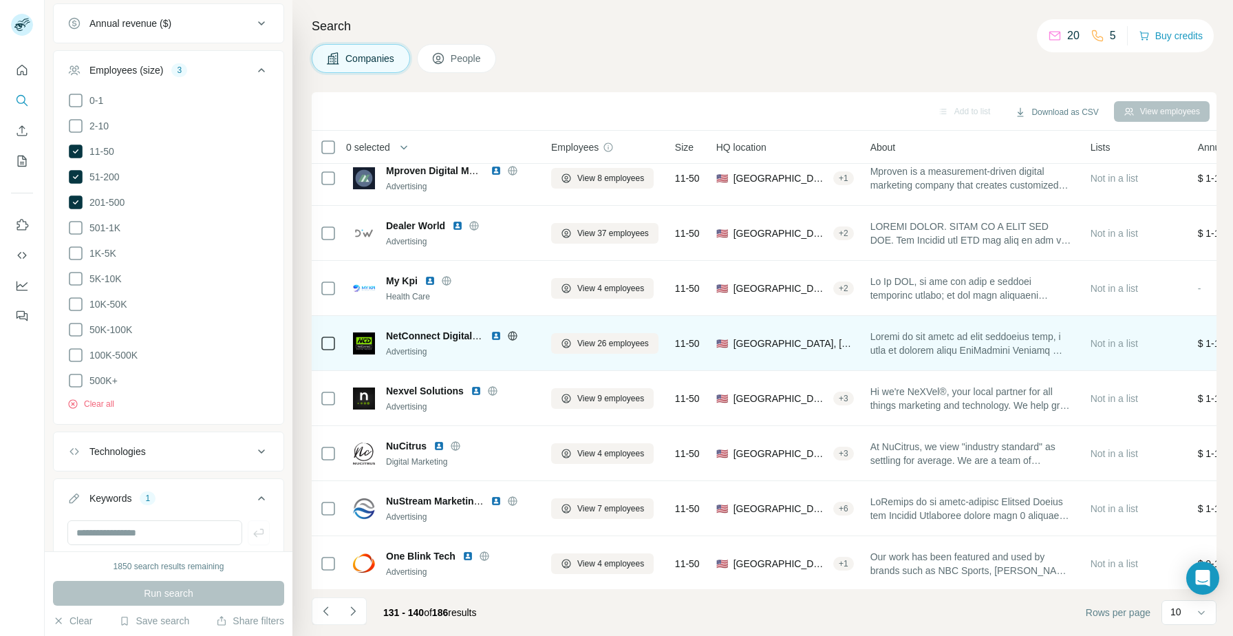
click at [497, 338] on img at bounding box center [496, 335] width 11 height 11
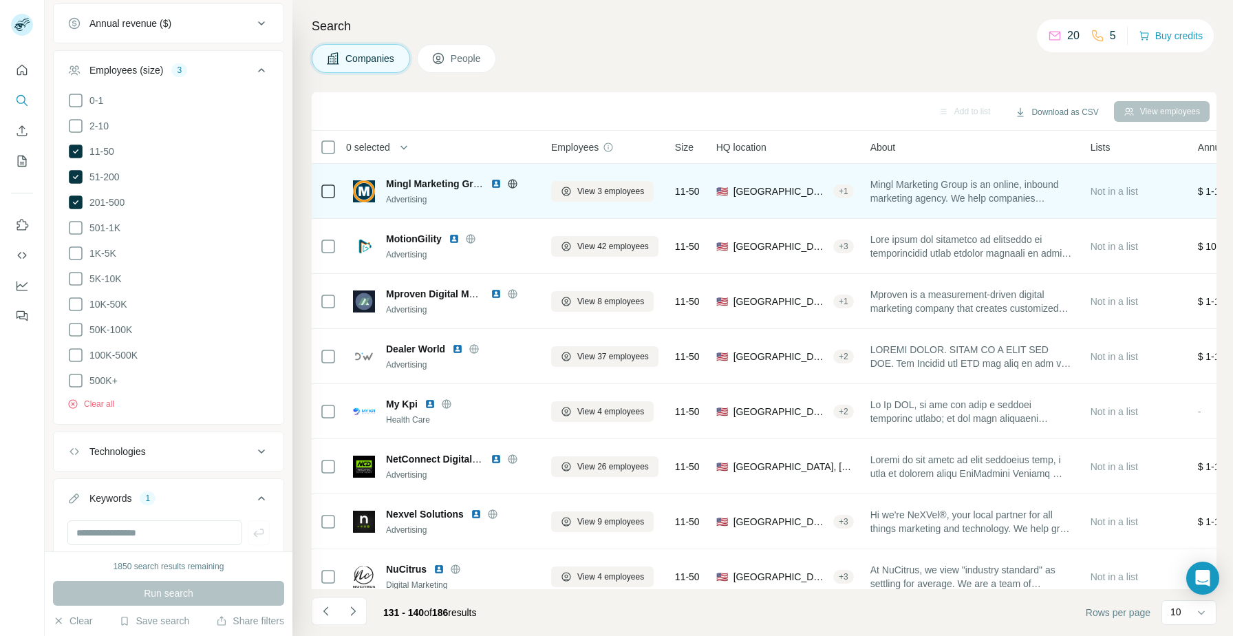
scroll to position [125, 0]
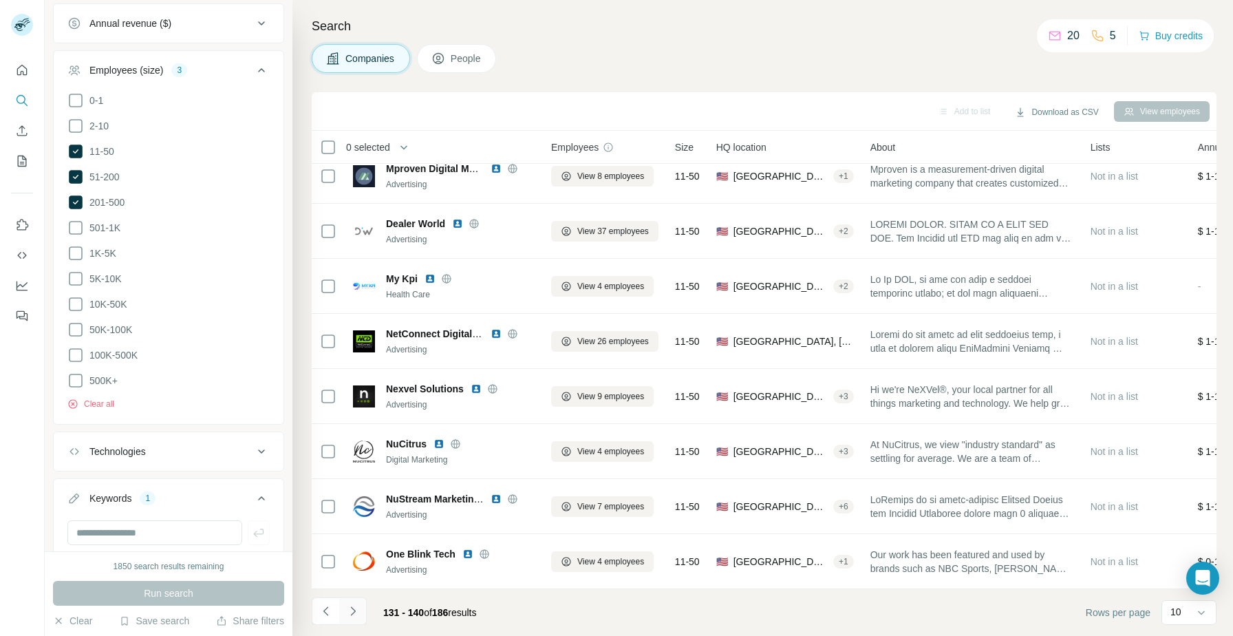
click at [363, 612] on button "Navigate to next page" at bounding box center [353, 611] width 28 height 28
